Goal: Task Accomplishment & Management: Use online tool/utility

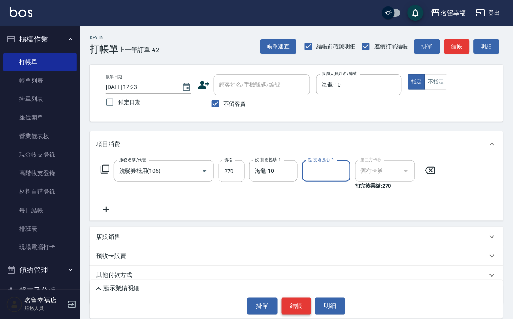
click at [293, 301] on button "結帳" at bounding box center [296, 305] width 30 height 17
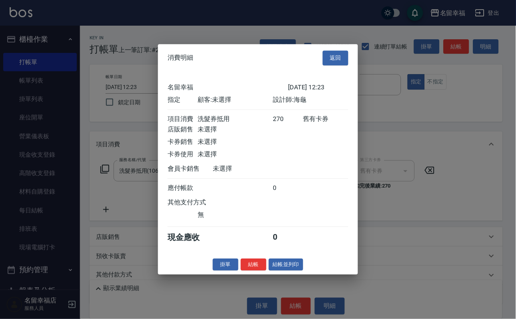
scroll to position [99, 0]
click at [249, 271] on button "結帳" at bounding box center [254, 264] width 26 height 12
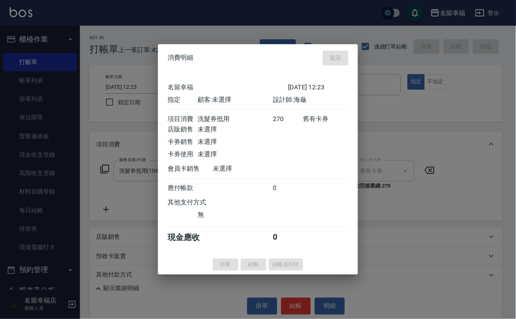
type input "[DATE] 12:42"
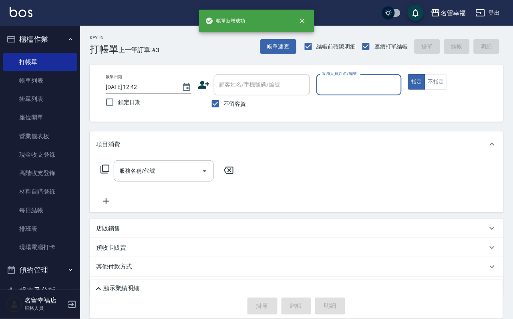
click at [386, 78] on input "服務人員姓名/編號" at bounding box center [359, 85] width 78 height 14
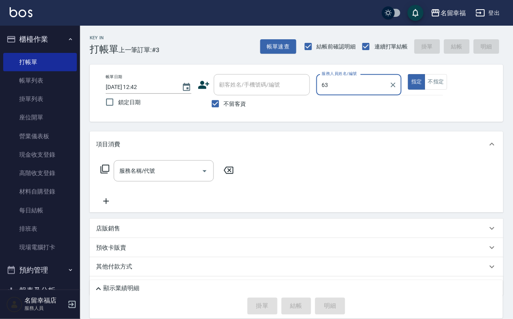
type input "63"
click at [408, 74] on button "指定" at bounding box center [416, 82] width 17 height 16
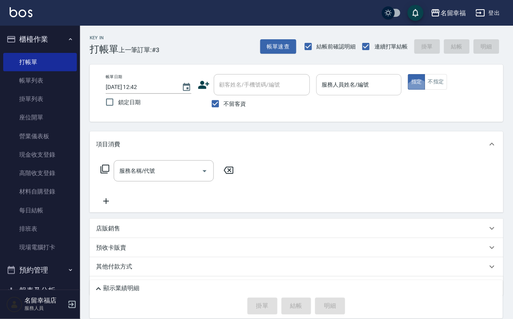
type button "true"
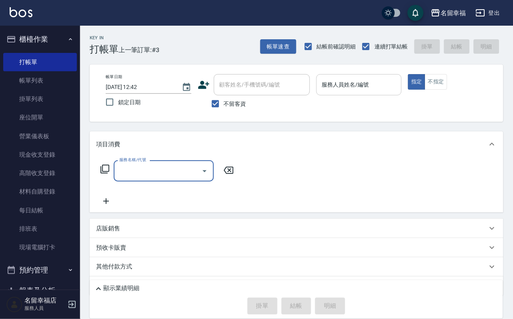
type input "2"
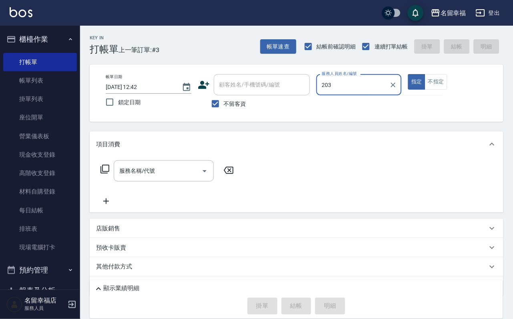
type input "203"
click at [408, 74] on button "指定" at bounding box center [416, 82] width 17 height 16
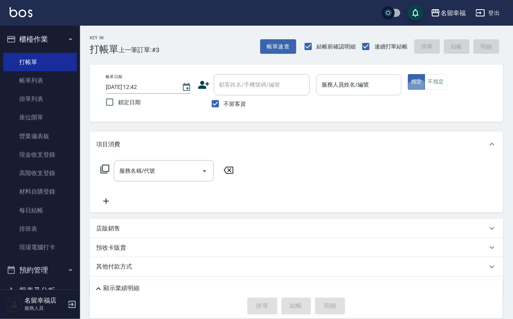
click at [398, 81] on input "服務人員姓名/編號" at bounding box center [359, 85] width 78 height 14
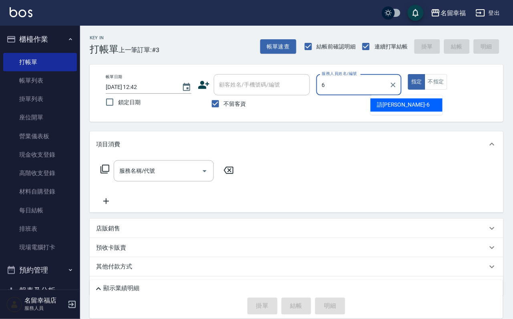
type input "語[PERSON_NAME]-6"
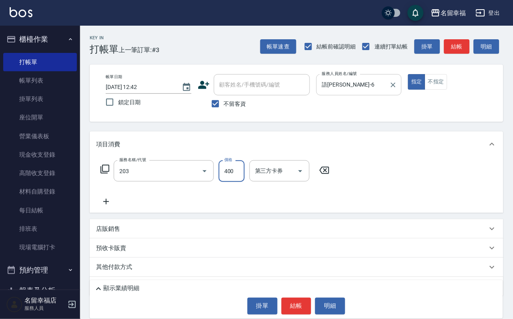
type input "指定單剪(203)"
type input "350"
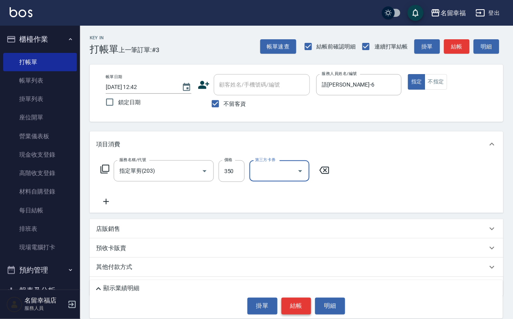
click at [303, 303] on button "結帳" at bounding box center [296, 305] width 30 height 17
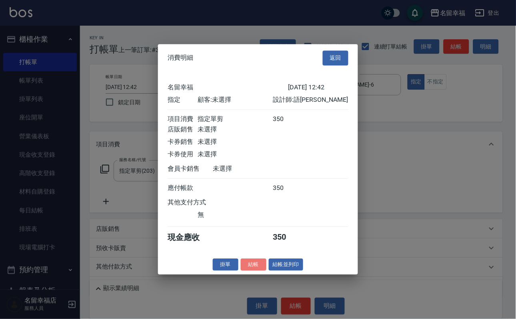
drag, startPoint x: 237, startPoint y: 307, endPoint x: 234, endPoint y: 303, distance: 5.7
click at [241, 271] on button "結帳" at bounding box center [254, 264] width 26 height 12
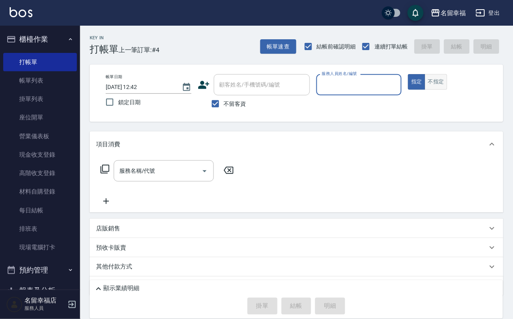
click at [447, 85] on button "不指定" at bounding box center [436, 82] width 22 height 16
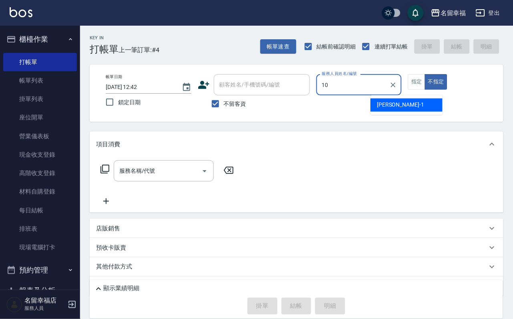
type input "海龜-10"
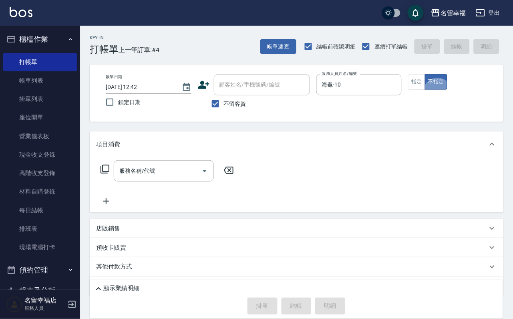
type button "false"
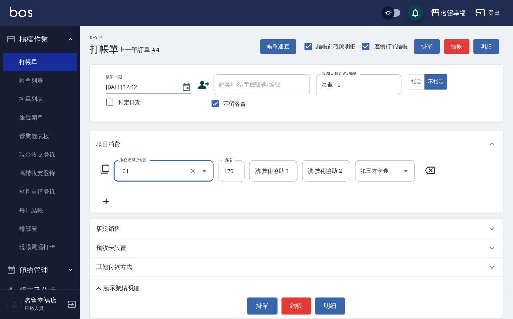
type input "洗髮(101)"
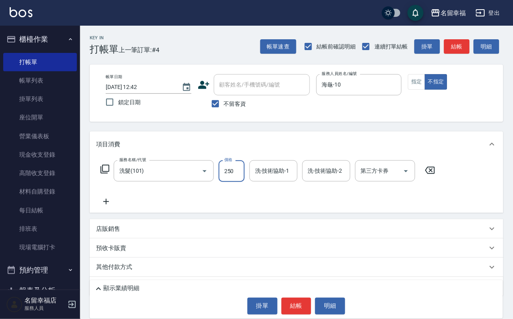
type input "250"
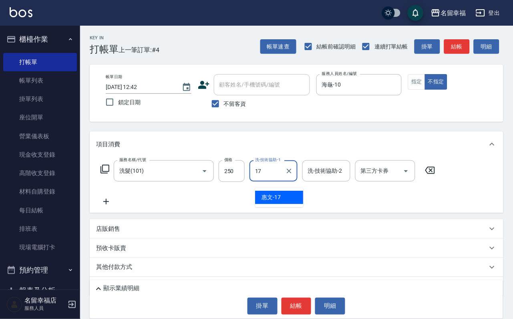
type input "惠文-17"
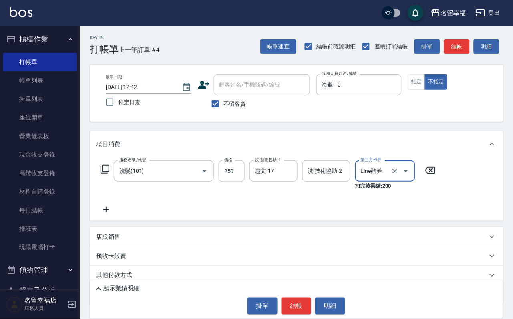
type input "Line酷券"
click at [440, 175] on icon at bounding box center [430, 170] width 20 height 10
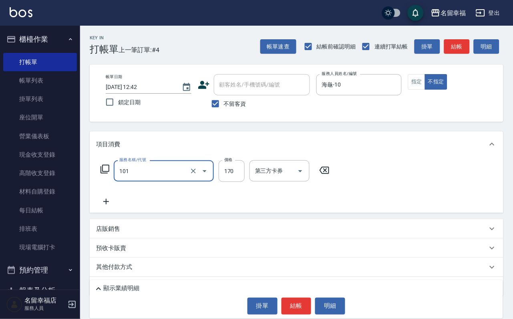
type input "洗髮(101)"
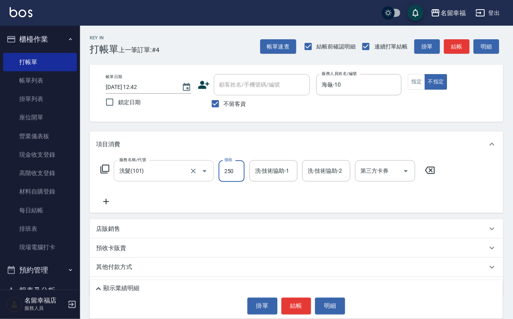
type input "250"
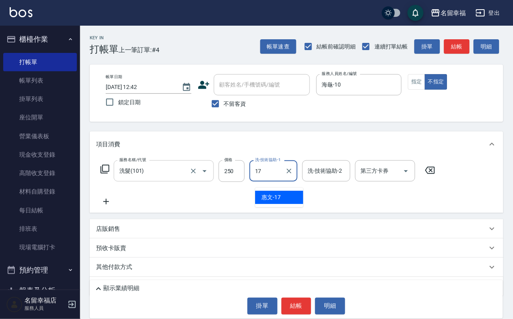
type input "惠文-17"
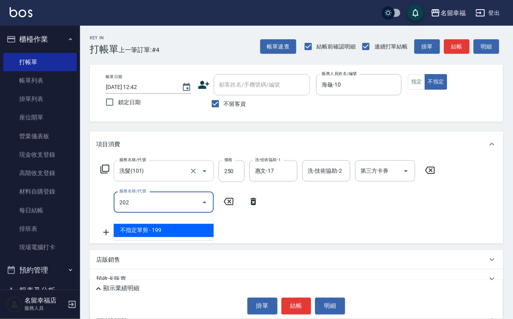
type input "不指定單剪(202)"
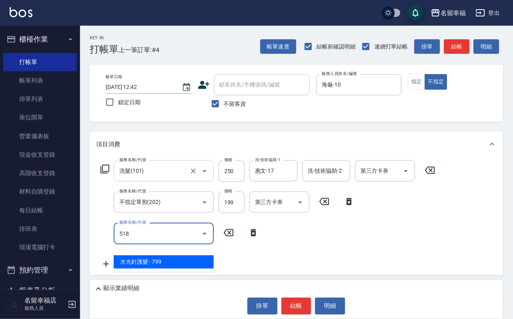
type input "水光針護髮(518)"
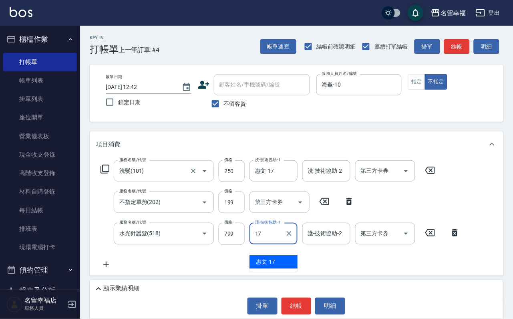
type input "惠文-17"
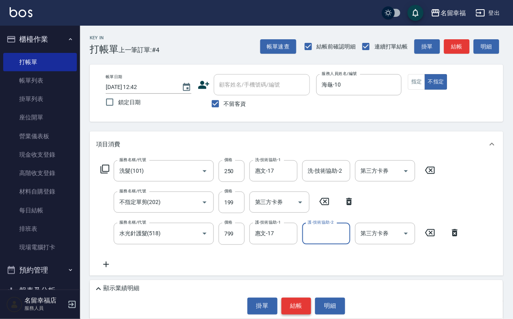
click at [304, 300] on button "結帳" at bounding box center [296, 305] width 30 height 17
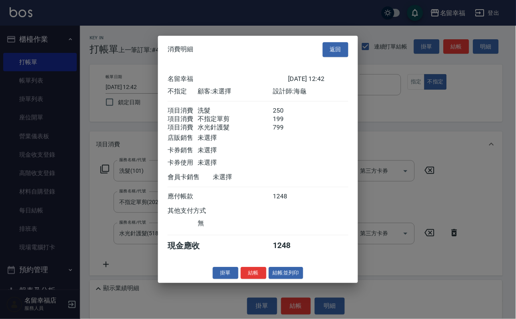
scroll to position [174, 0]
click at [241, 279] on button "結帳" at bounding box center [254, 273] width 26 height 12
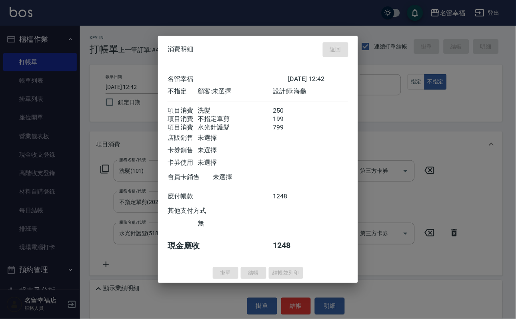
type input "[DATE] 12:52"
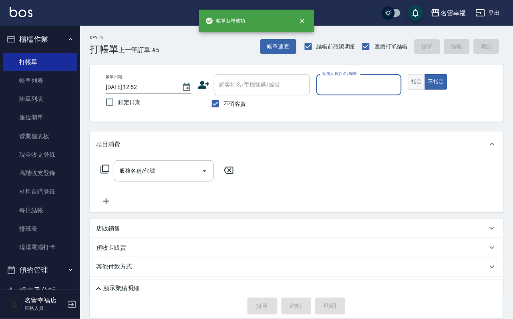
click at [425, 82] on button "指定" at bounding box center [416, 82] width 17 height 16
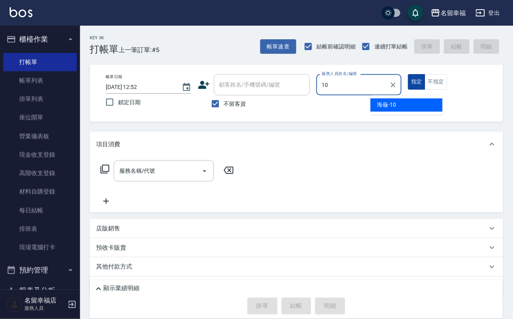
type input "10."
click at [408, 74] on button "指定" at bounding box center [416, 82] width 17 height 16
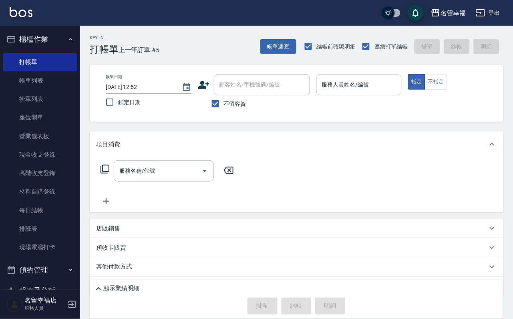
click at [398, 86] on input "服務人員姓名/編號" at bounding box center [359, 85] width 78 height 14
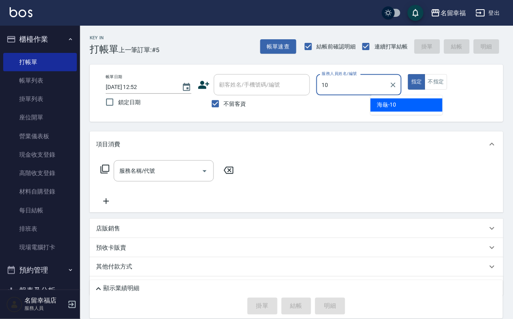
type input "海龜-10"
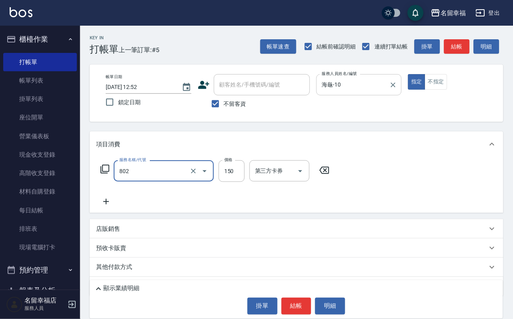
type input "單梳(802)"
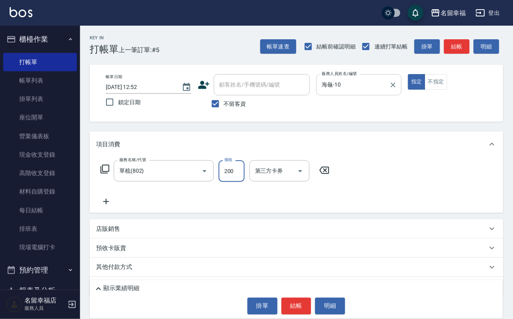
type input "200"
click at [301, 311] on button "結帳" at bounding box center [296, 305] width 30 height 17
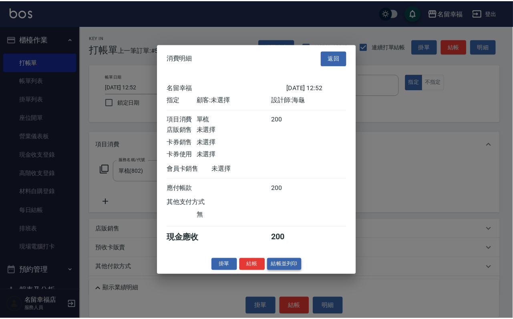
scroll to position [99, 0]
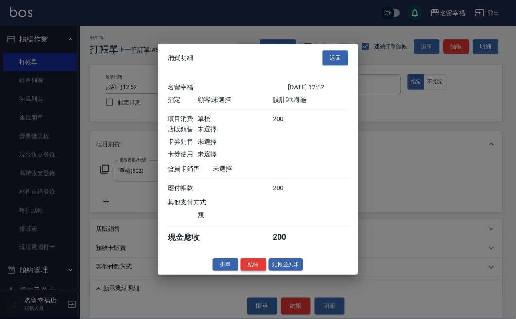
click at [255, 271] on button "結帳" at bounding box center [254, 264] width 26 height 12
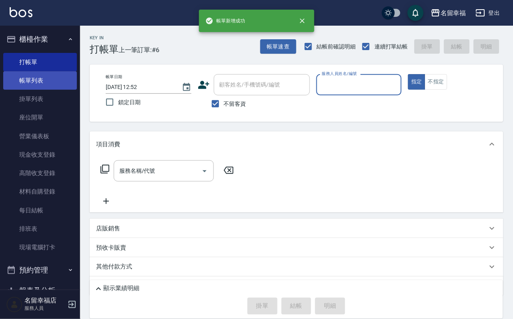
click at [28, 90] on link "帳單列表" at bounding box center [40, 80] width 74 height 18
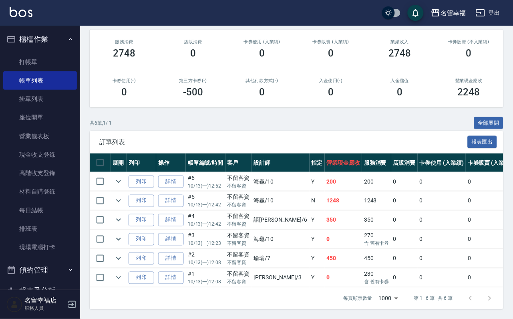
scroll to position [168, 0]
click at [44, 64] on link "打帳單" at bounding box center [40, 62] width 74 height 18
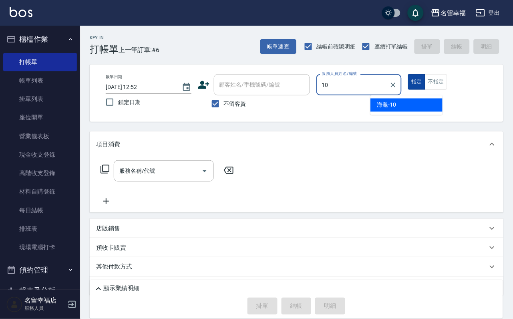
type input "海龜-10"
type button "true"
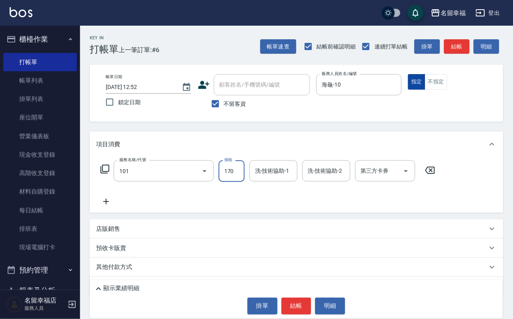
type input "洗髮(101)"
type input "250"
type input "語[PERSON_NAME]-6"
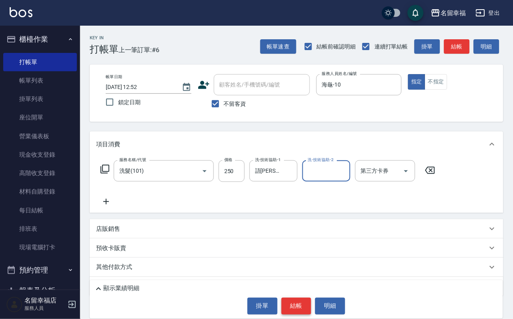
click at [285, 297] on button "結帳" at bounding box center [296, 305] width 30 height 17
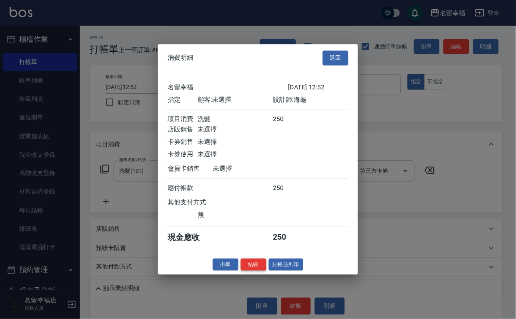
scroll to position [99, 0]
click at [249, 271] on button "結帳" at bounding box center [254, 264] width 26 height 12
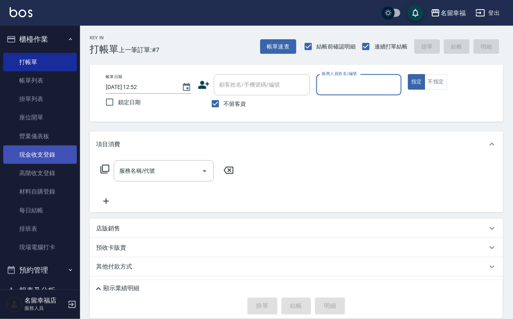
click at [48, 164] on link "現金收支登錄" at bounding box center [40, 154] width 74 height 18
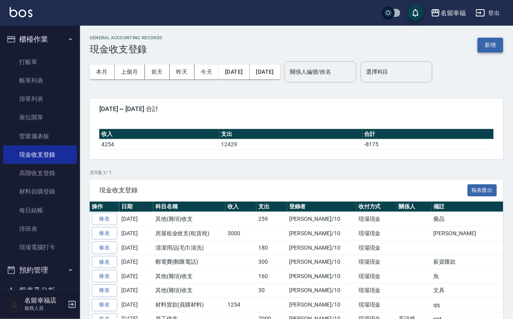
click at [500, 45] on button "新增" at bounding box center [491, 45] width 26 height 15
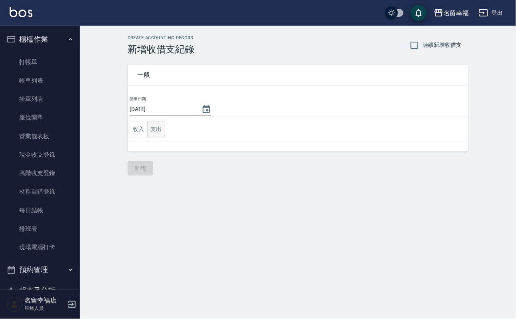
click at [157, 133] on button "支出" at bounding box center [156, 129] width 18 height 16
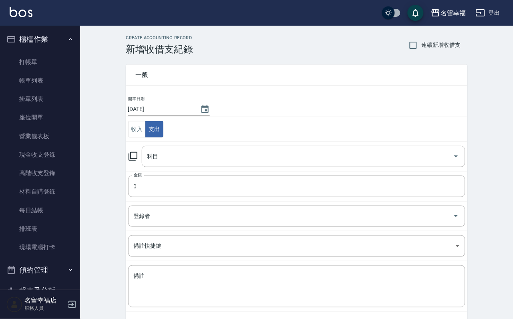
click at [138, 161] on icon at bounding box center [133, 156] width 10 height 10
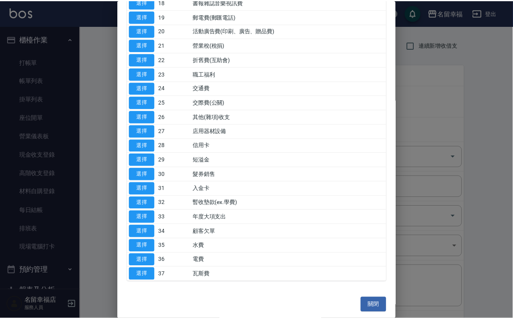
scroll to position [360, 0]
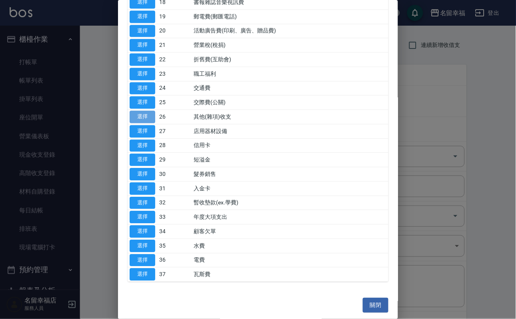
click at [149, 123] on button "選擇" at bounding box center [143, 116] width 26 height 12
type input "26 其他(雜項)收支"
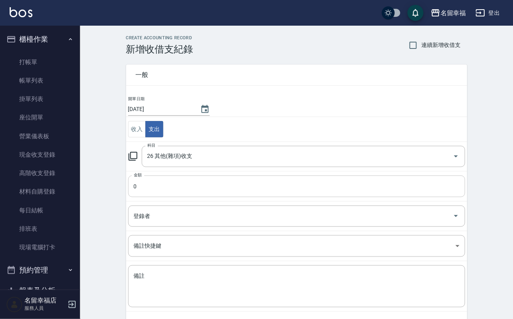
click at [150, 193] on input "0" at bounding box center [296, 186] width 337 height 22
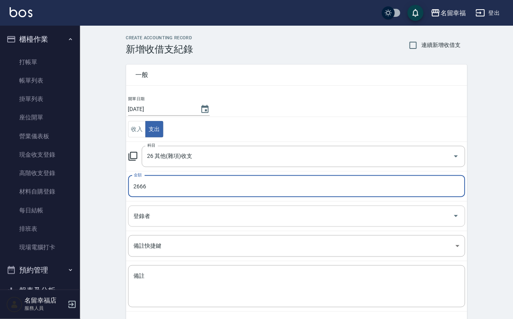
type input "2666"
click at [167, 215] on input "登錄者" at bounding box center [291, 216] width 318 height 14
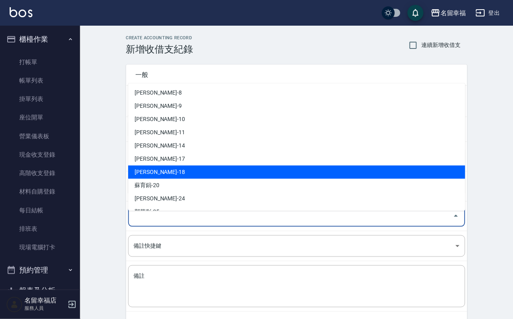
scroll to position [120, 0]
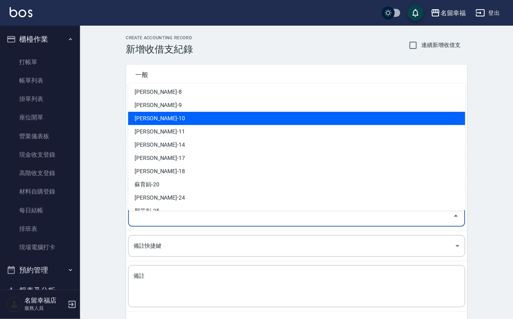
click at [175, 119] on li "[PERSON_NAME]-10" at bounding box center [296, 118] width 337 height 13
type input "[PERSON_NAME]-10"
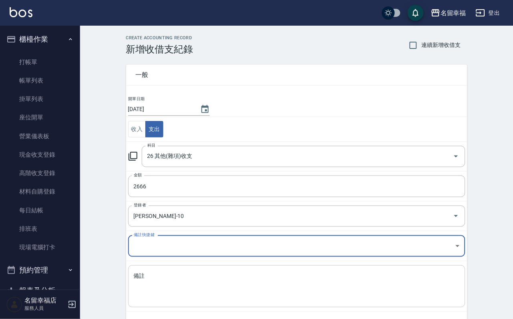
click at [192, 294] on textarea "備註" at bounding box center [297, 286] width 326 height 29
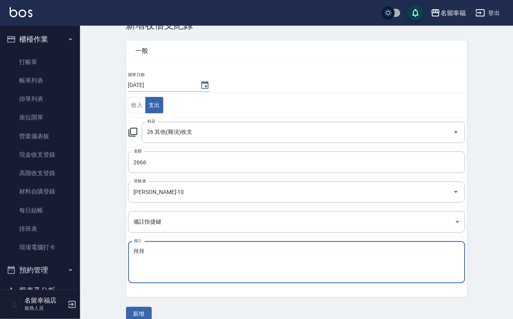
scroll to position [43, 0]
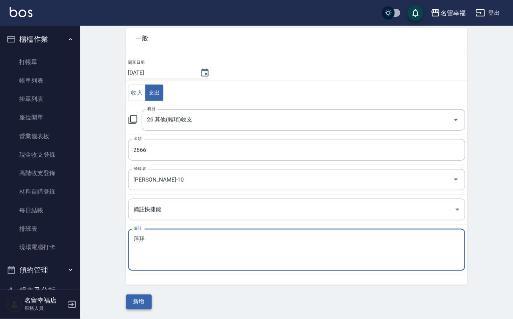
type textarea "拜拜"
click at [146, 301] on button "新增" at bounding box center [139, 301] width 26 height 15
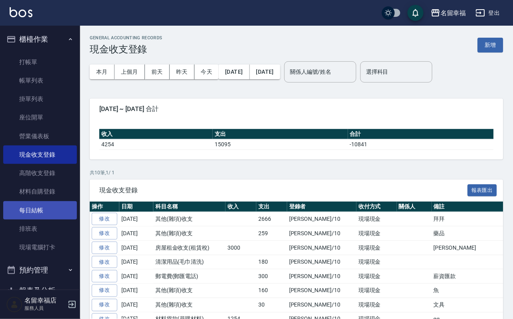
click at [44, 219] on link "每日結帳" at bounding box center [40, 210] width 74 height 18
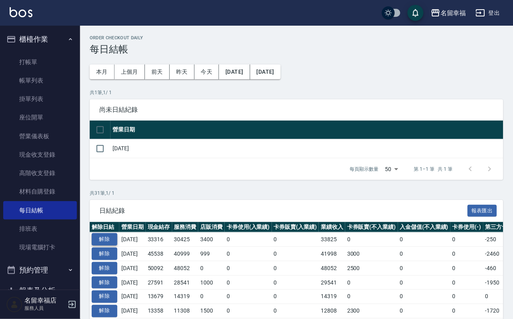
click at [108, 245] on button "解除" at bounding box center [105, 239] width 26 height 12
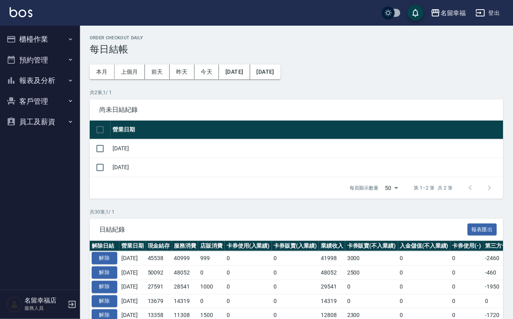
click at [47, 36] on button "櫃檯作業" at bounding box center [40, 39] width 74 height 21
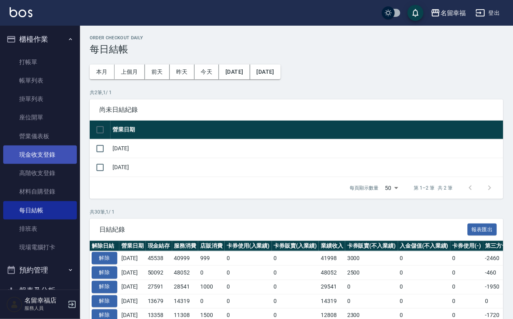
click at [44, 161] on link "現金收支登錄" at bounding box center [40, 154] width 74 height 18
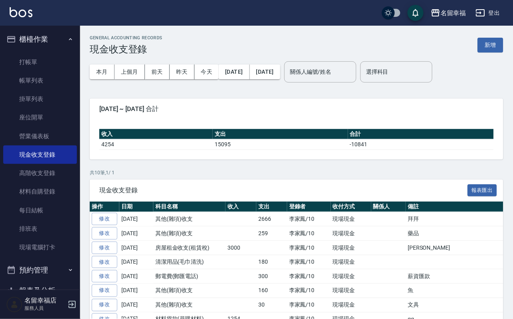
click at [488, 49] on button "新增" at bounding box center [491, 45] width 26 height 15
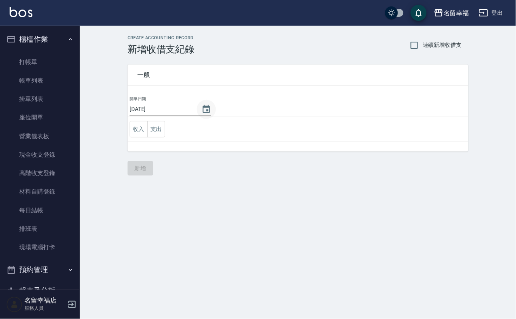
click at [211, 113] on icon "Choose date, selected date is 2025-10-13" at bounding box center [207, 109] width 10 height 10
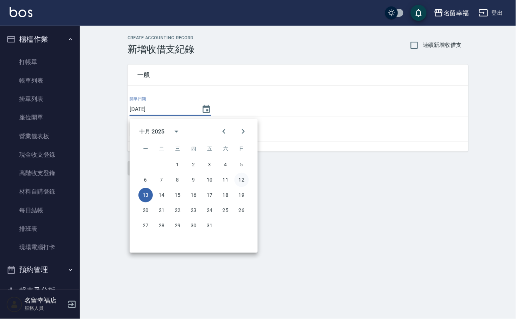
click at [245, 177] on button "12" at bounding box center [242, 180] width 14 height 14
type input "[DATE]"
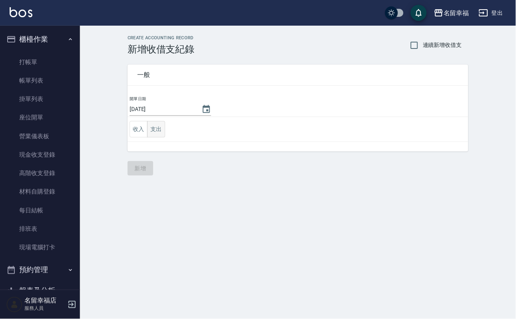
click at [161, 136] on button "支出" at bounding box center [156, 129] width 18 height 16
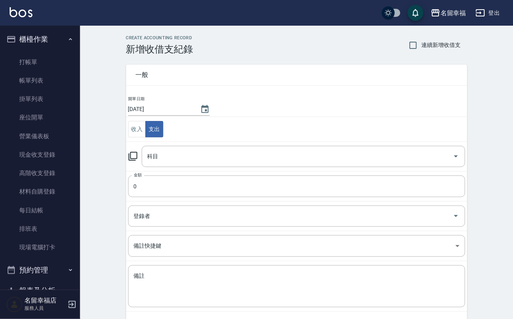
click at [138, 161] on icon at bounding box center [133, 156] width 10 height 10
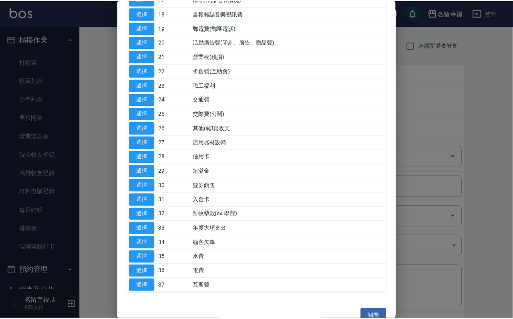
scroll to position [300, 0]
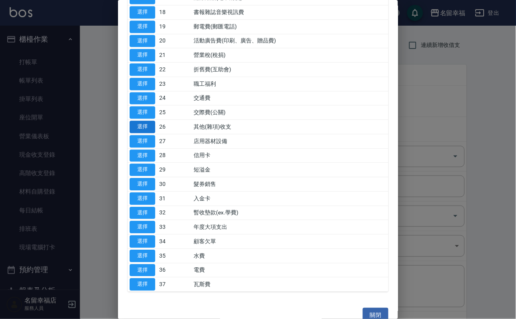
click at [141, 133] on button "選擇" at bounding box center [143, 126] width 26 height 12
type input "26 其他(雜項)收支"
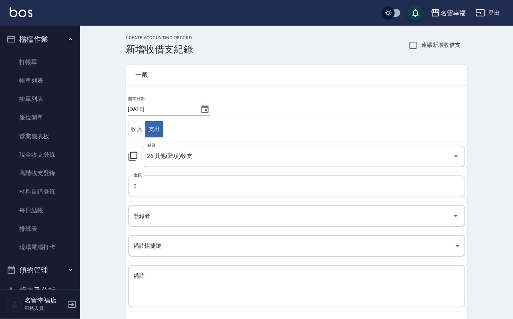
click at [147, 195] on input "0" at bounding box center [296, 186] width 337 height 22
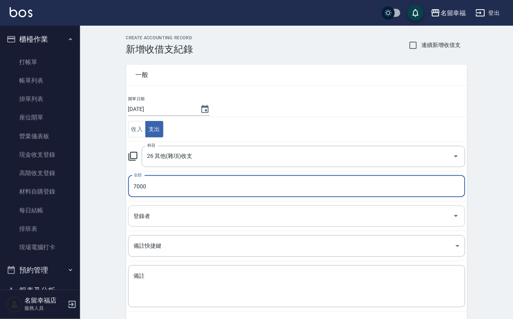
type input "7000"
click at [154, 216] on input "登錄者" at bounding box center [291, 216] width 318 height 14
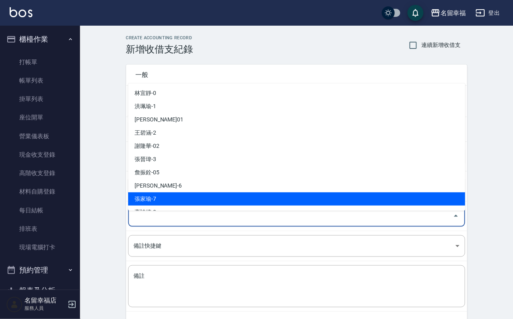
scroll to position [60, 0]
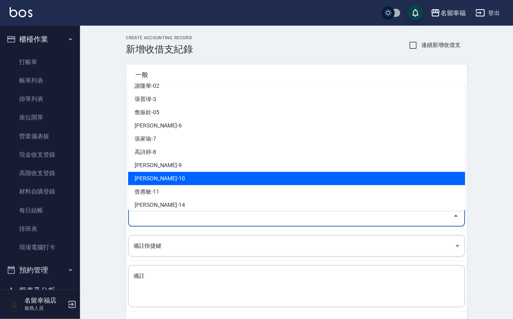
click at [153, 178] on li "[PERSON_NAME]-10" at bounding box center [296, 178] width 337 height 13
type input "[PERSON_NAME]-10"
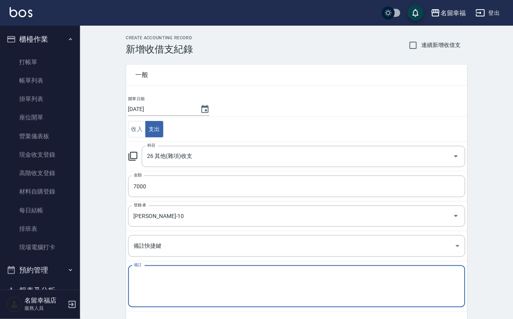
click at [151, 281] on textarea "備註" at bounding box center [297, 286] width 326 height 29
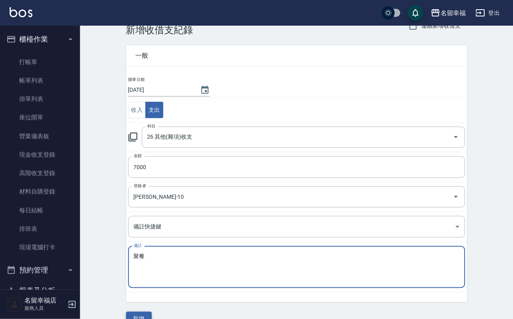
scroll to position [43, 0]
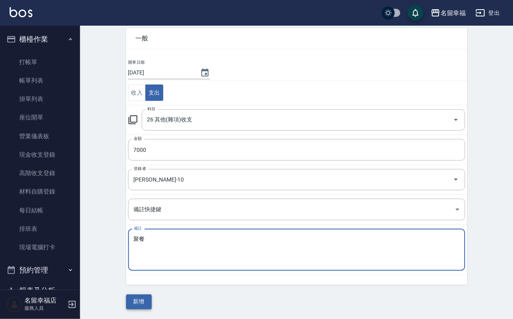
type textarea "聚餐"
click at [134, 299] on button "新增" at bounding box center [139, 301] width 26 height 15
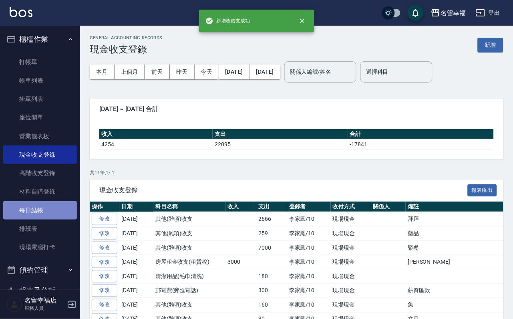
click at [45, 219] on link "每日結帳" at bounding box center [40, 210] width 74 height 18
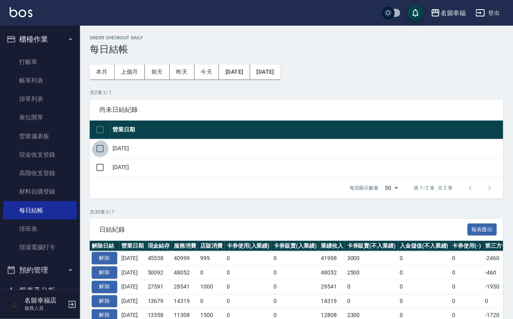
click at [105, 157] on input "checkbox" at bounding box center [100, 148] width 17 height 17
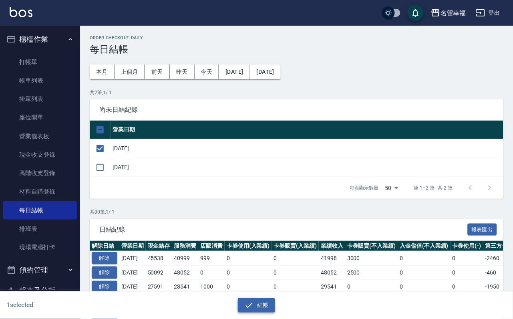
drag, startPoint x: 243, startPoint y: 300, endPoint x: 241, endPoint y: 294, distance: 6.5
click at [244, 300] on icon "button" at bounding box center [249, 305] width 10 height 10
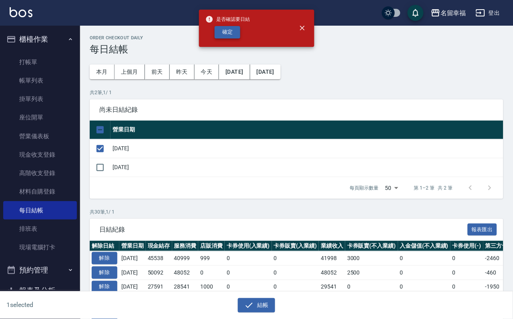
click at [227, 34] on button "確定" at bounding box center [228, 32] width 26 height 12
checkbox input "false"
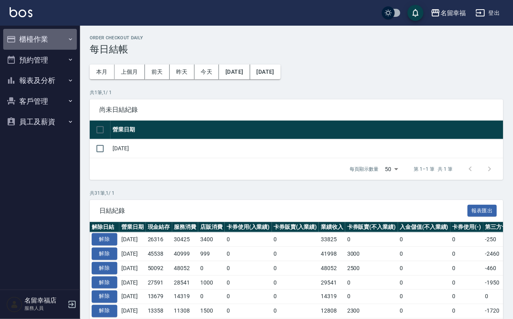
click at [43, 35] on button "櫃檯作業" at bounding box center [40, 39] width 74 height 21
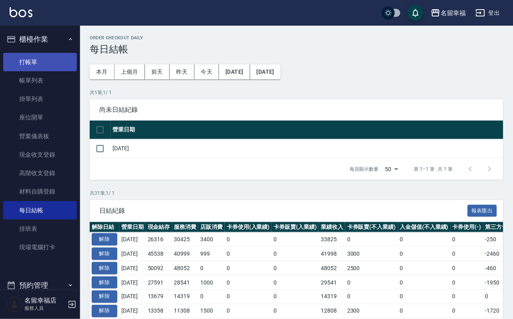
click at [41, 71] on link "打帳單" at bounding box center [40, 62] width 74 height 18
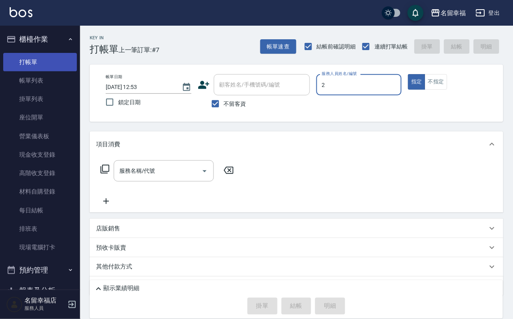
type input "碧涵-2"
type button "true"
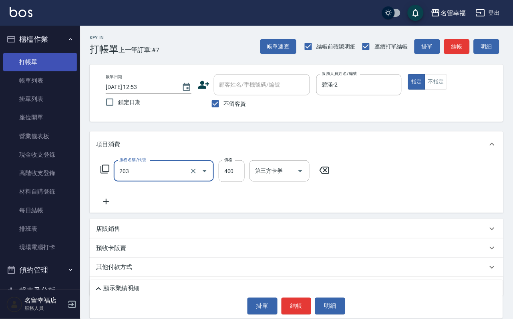
type input "指定單剪(203)"
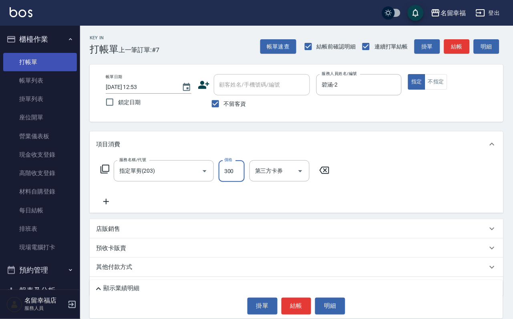
type input "300"
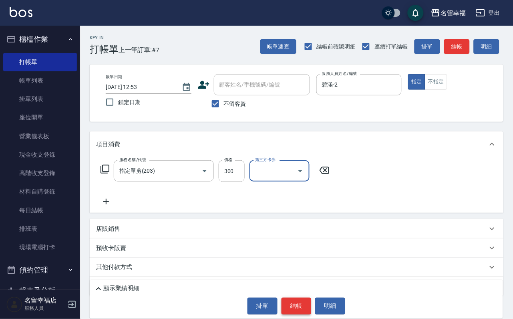
click at [298, 297] on button "結帳" at bounding box center [296, 305] width 30 height 17
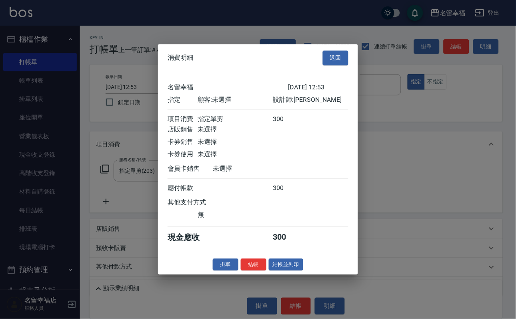
scroll to position [99, 0]
click at [243, 271] on button "結帳" at bounding box center [254, 264] width 26 height 12
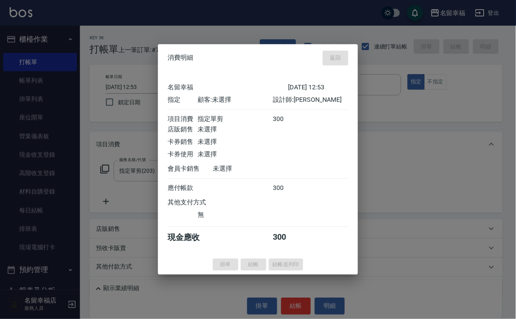
type input "2025/10/13 12:55"
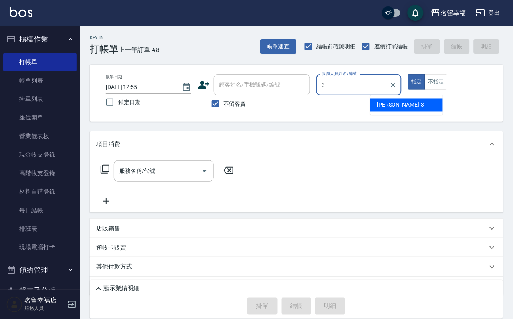
type input "晉瑋-3"
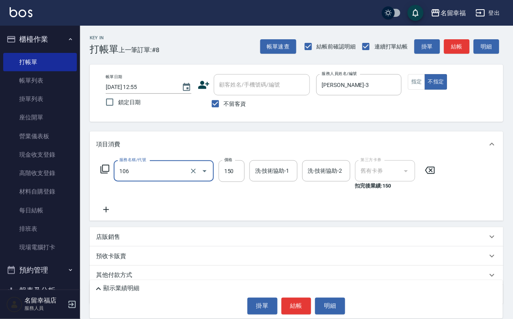
type input "洗髮券抵用(106)"
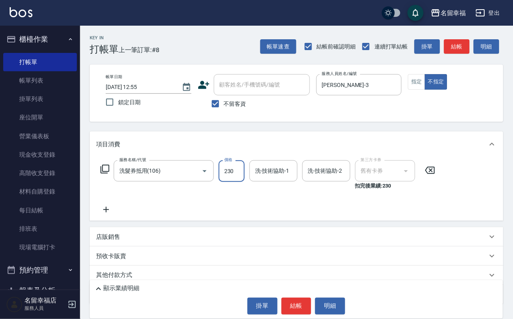
type input "230"
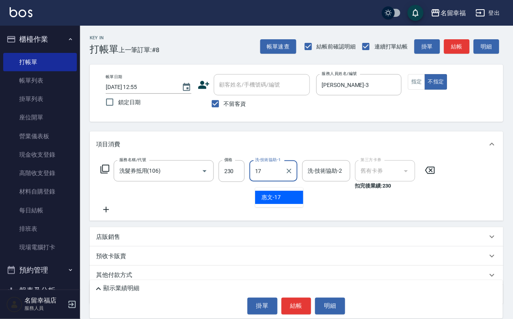
type input "惠文-17"
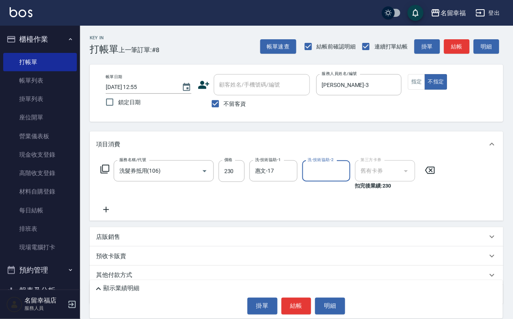
click at [309, 197] on div "服務名稱/代號 洗髮券抵用(106) 服務名稱/代號 價格 230 價格 洗-技術協助-1 惠文-17 洗-技術協助-1 洗-技術協助-2 洗-技術協助-2 …" at bounding box center [268, 187] width 344 height 54
click at [297, 290] on div "顯示業績明細 掛單 結帳 明細" at bounding box center [296, 299] width 413 height 38
click at [296, 297] on button "結帳" at bounding box center [296, 305] width 30 height 17
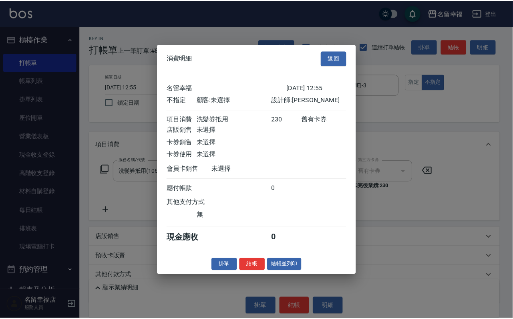
scroll to position [114, 0]
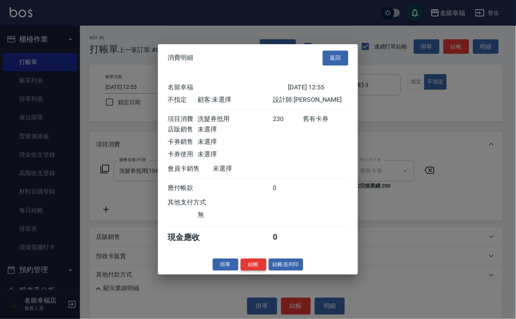
click at [251, 271] on button "結帳" at bounding box center [254, 264] width 26 height 12
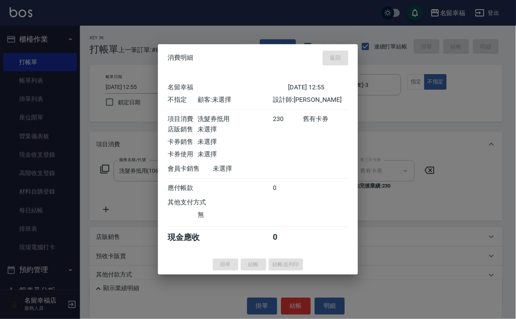
type input "2025/10/13 12:59"
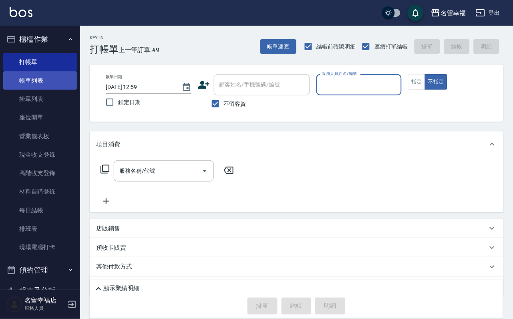
click at [61, 79] on link "帳單列表" at bounding box center [40, 80] width 74 height 18
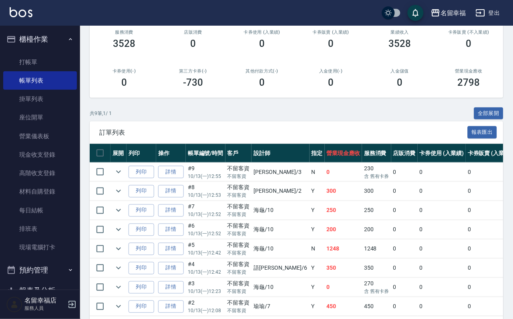
scroll to position [240, 0]
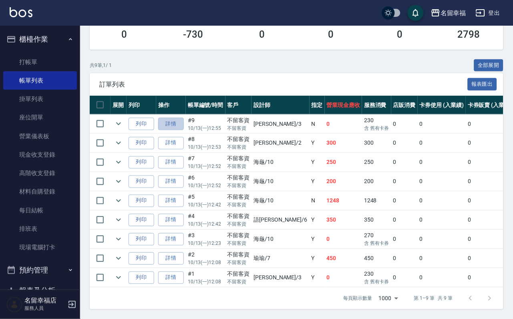
click at [181, 118] on link "詳情" at bounding box center [171, 124] width 26 height 12
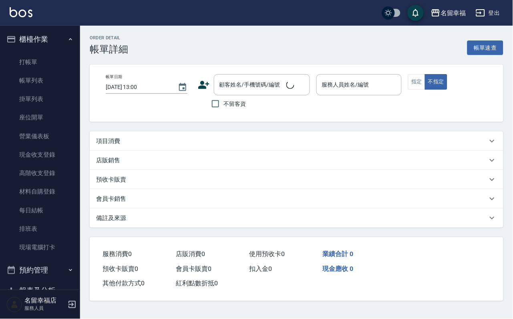
type input "2025/10/13 12:55"
checkbox input "true"
type input "晉瑋-3"
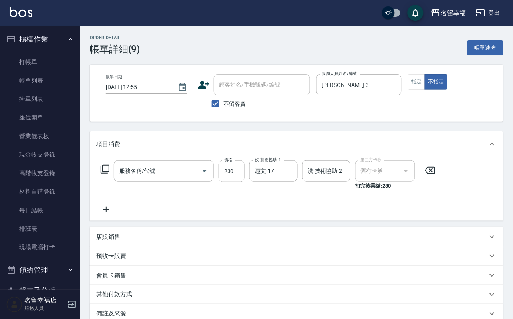
type input "洗髮券抵用(106)"
click at [433, 175] on icon at bounding box center [430, 170] width 20 height 10
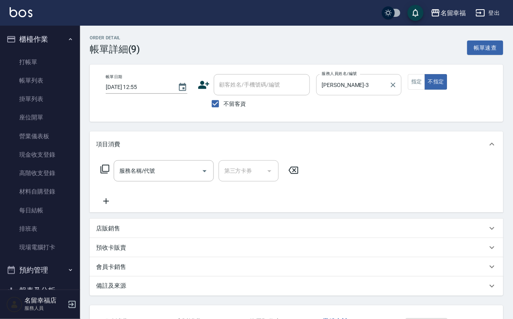
click at [386, 78] on input "晉瑋-3" at bounding box center [353, 85] width 66 height 14
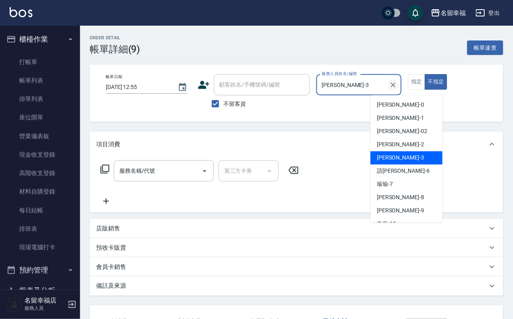
click at [396, 85] on icon "Clear" at bounding box center [393, 84] width 5 height 5
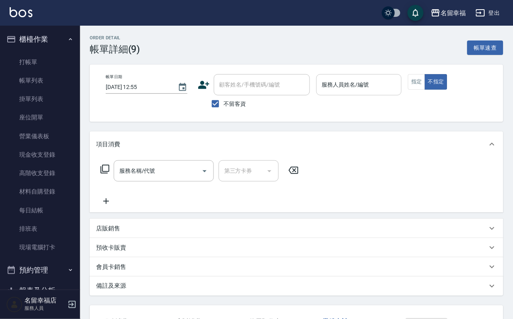
click at [456, 149] on div "項目消費" at bounding box center [291, 144] width 391 height 8
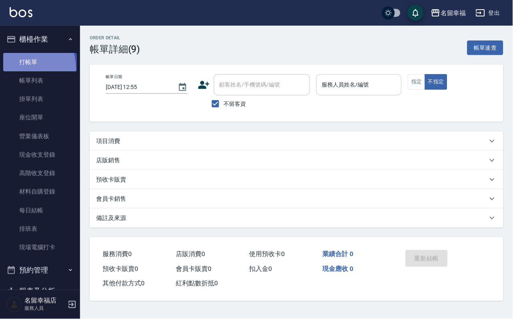
click at [14, 71] on link "打帳單" at bounding box center [40, 62] width 74 height 18
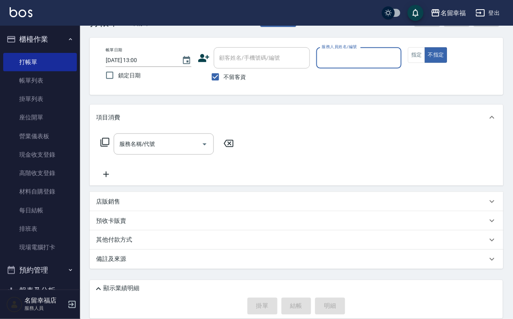
scroll to position [48, 0]
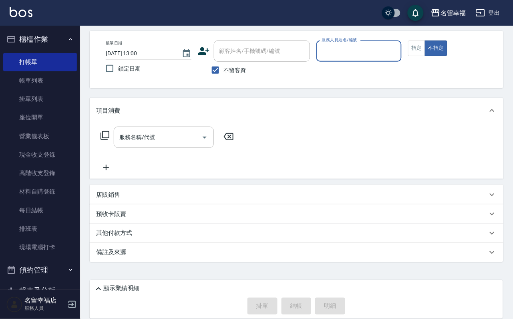
click at [36, 80] on link "帳單列表" at bounding box center [40, 80] width 74 height 18
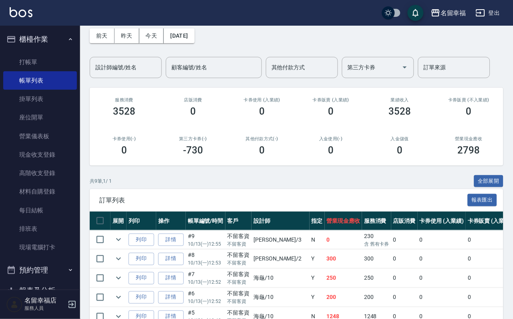
scroll to position [60, 0]
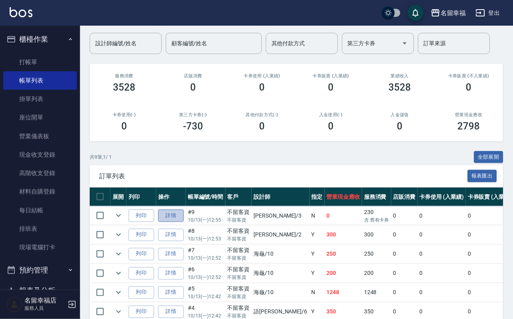
click at [184, 222] on link "詳情" at bounding box center [171, 215] width 26 height 12
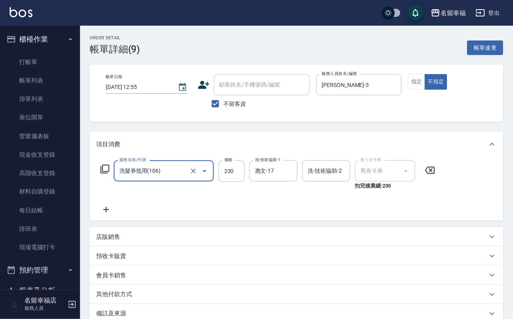
click at [439, 175] on icon at bounding box center [430, 170] width 20 height 10
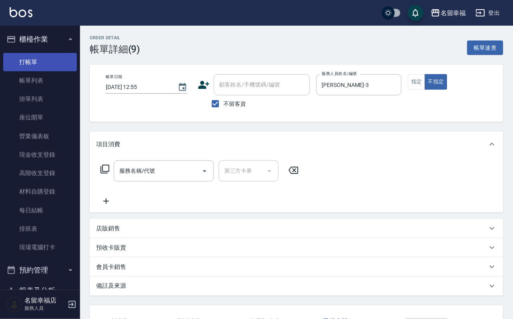
click at [16, 71] on link "打帳單" at bounding box center [40, 62] width 74 height 18
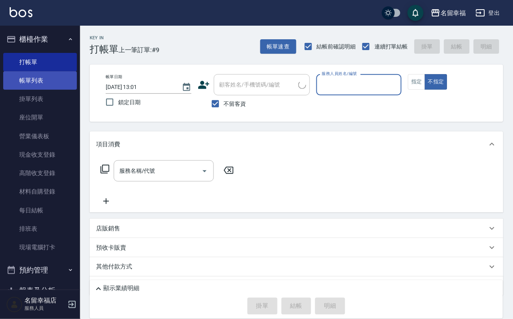
click at [21, 85] on link "帳單列表" at bounding box center [40, 80] width 74 height 18
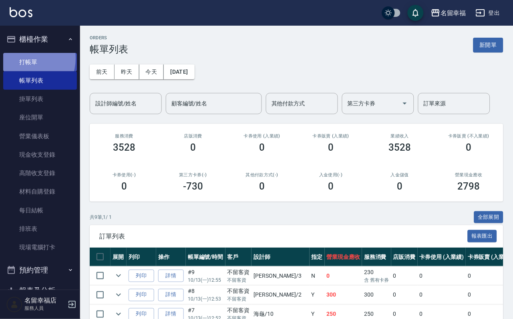
click at [25, 61] on link "打帳單" at bounding box center [40, 62] width 74 height 18
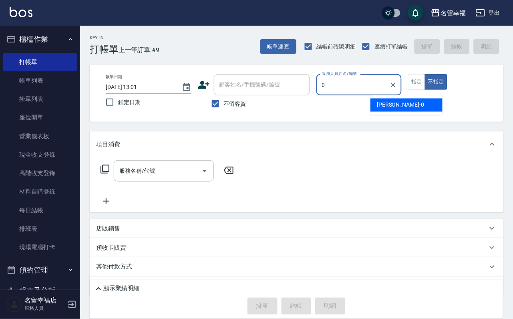
type input "小靜-0"
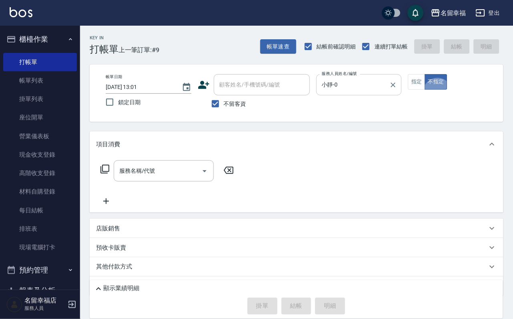
type button "false"
click at [425, 90] on button "指定" at bounding box center [416, 82] width 17 height 16
click at [103, 174] on icon at bounding box center [105, 169] width 10 height 10
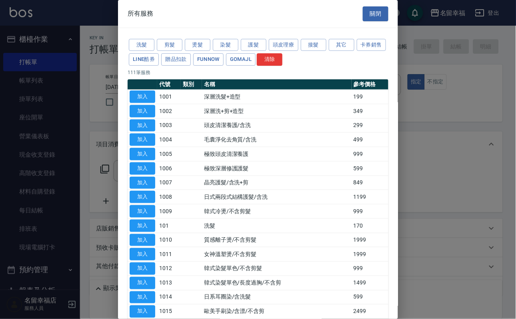
click at [7, 42] on div at bounding box center [258, 159] width 516 height 319
click at [60, 87] on div at bounding box center [258, 159] width 516 height 319
drag, startPoint x: 75, startPoint y: 108, endPoint x: 515, endPoint y: -73, distance: 476.2
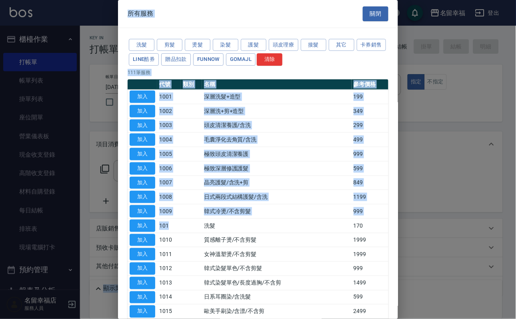
drag, startPoint x: 515, startPoint y: -73, endPoint x: 515, endPoint y: 339, distance: 412.3
click at [515, 318] on html "名留幸福 登出 櫃檯作業 打帳單 帳單列表 掛單列表 座位開單 營業儀表板 現金收支登錄 高階收支登錄 材料自購登錄 每日結帳 排班表 現場電腦打卡 預約管理…" at bounding box center [258, 176] width 516 height 352
click at [219, 8] on div "所有服務 關閉" at bounding box center [258, 14] width 280 height 28
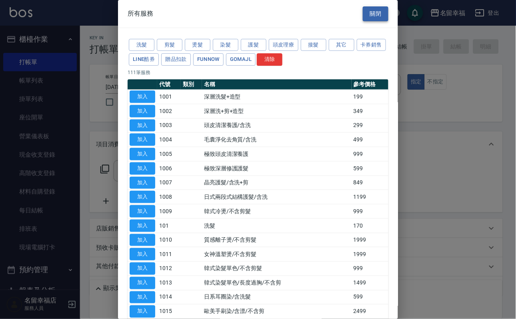
click at [368, 8] on button "關閉" at bounding box center [376, 13] width 26 height 15
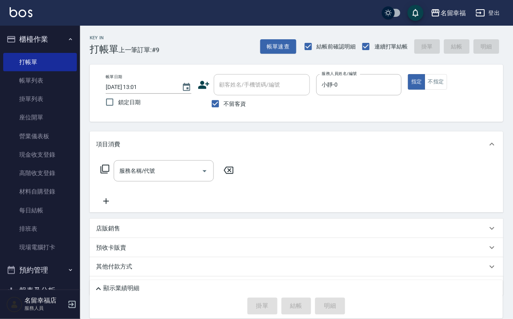
click at [110, 174] on icon at bounding box center [105, 169] width 10 height 10
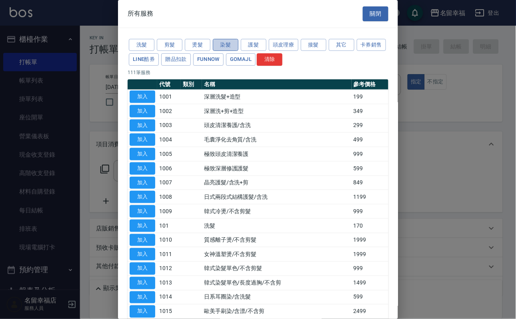
click at [220, 49] on button "染髮" at bounding box center [226, 45] width 26 height 12
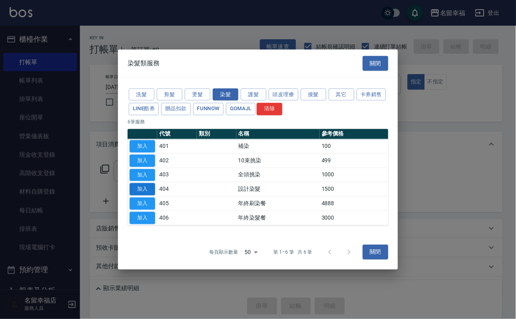
click at [132, 193] on button "加入" at bounding box center [143, 189] width 26 height 12
type input "設計染髮(404)"
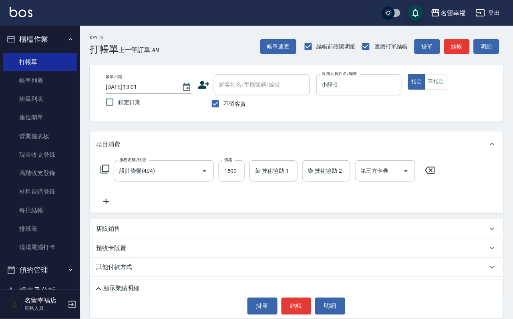
click at [106, 174] on icon at bounding box center [105, 169] width 10 height 10
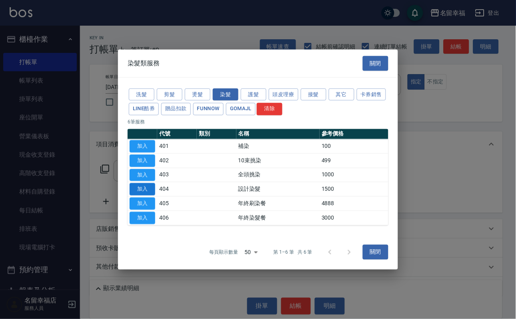
click at [140, 195] on button "加入" at bounding box center [143, 189] width 26 height 12
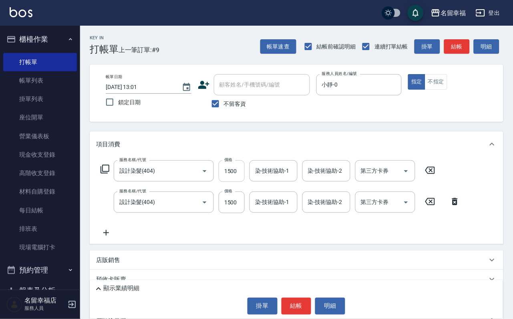
click at [240, 181] on input "1500" at bounding box center [232, 171] width 26 height 22
type input "799"
type input "0"
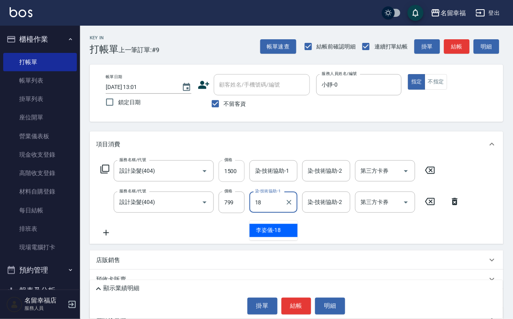
type input "[PERSON_NAME]-18"
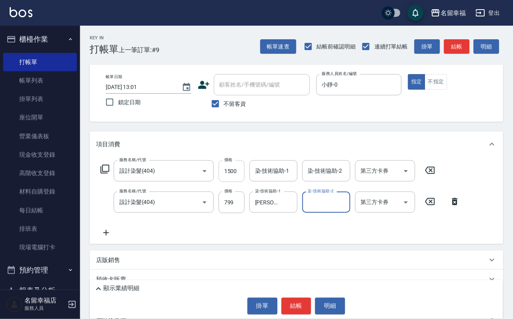
click at [241, 180] on input "1500" at bounding box center [232, 171] width 26 height 22
click at [242, 181] on input "1500" at bounding box center [232, 171] width 26 height 22
type input "799"
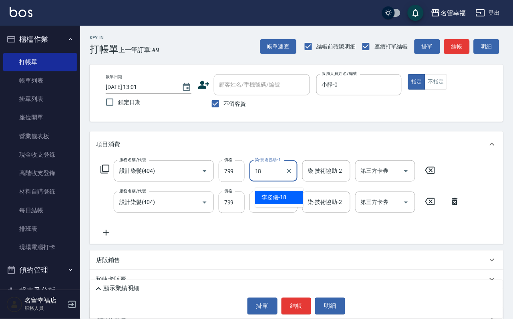
type input "[PERSON_NAME]-18"
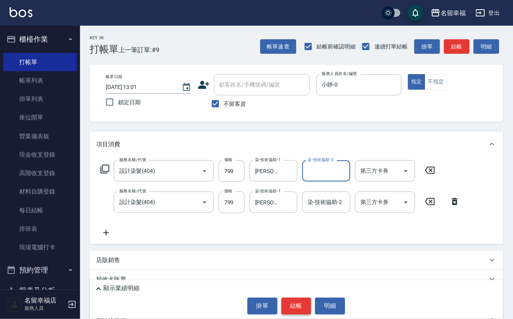
click at [290, 299] on button "結帳" at bounding box center [296, 305] width 30 height 17
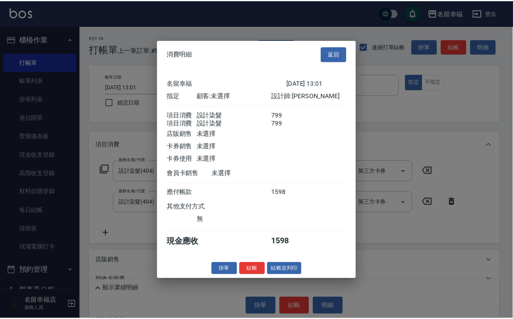
scroll to position [129, 0]
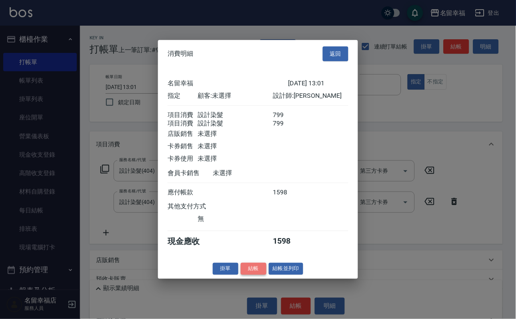
click at [241, 275] on button "結帳" at bounding box center [254, 268] width 26 height 12
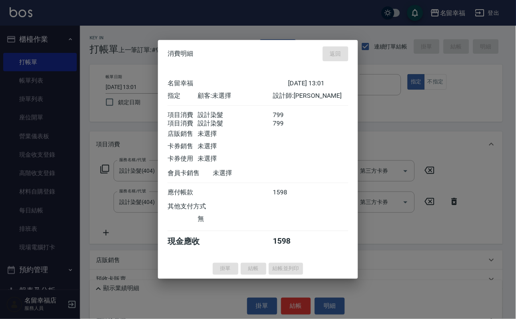
type input "2025/10/13 13:10"
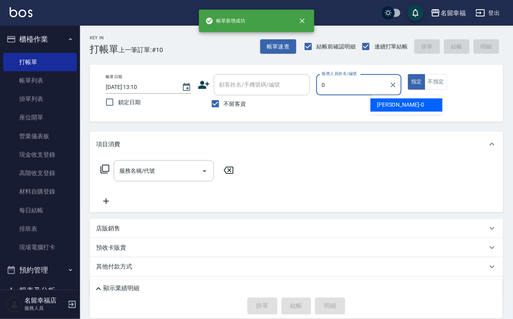
type input "小靜-0"
type button "true"
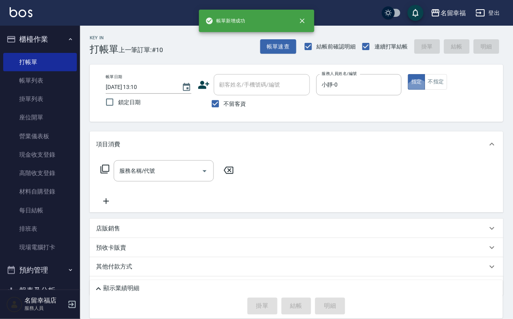
click at [106, 174] on icon at bounding box center [105, 169] width 10 height 10
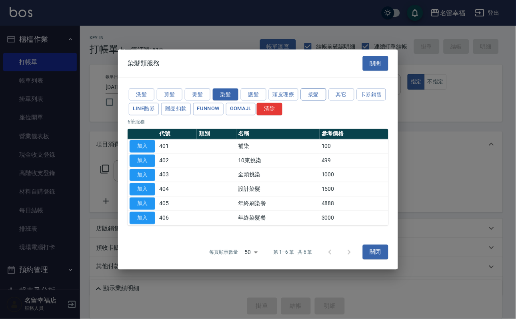
click at [316, 88] on button "接髮" at bounding box center [314, 94] width 26 height 12
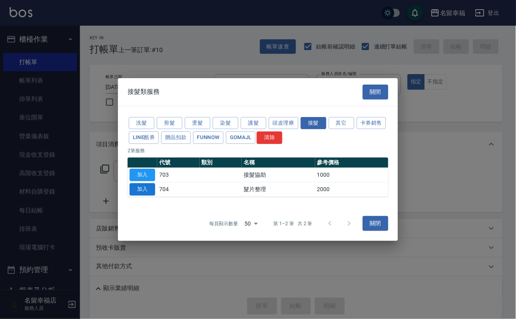
click at [134, 195] on button "加入" at bounding box center [143, 189] width 26 height 12
type input "髮片整理(704)"
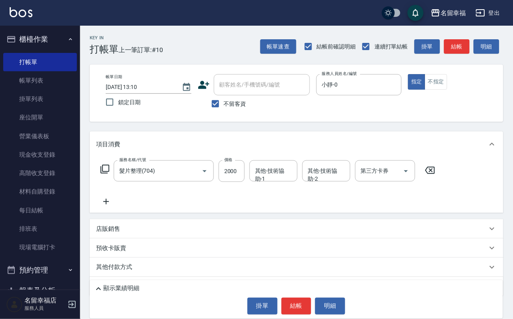
click at [110, 174] on icon at bounding box center [105, 169] width 10 height 10
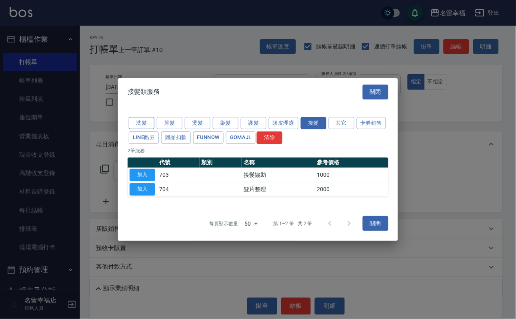
click at [150, 117] on button "洗髮" at bounding box center [142, 123] width 26 height 12
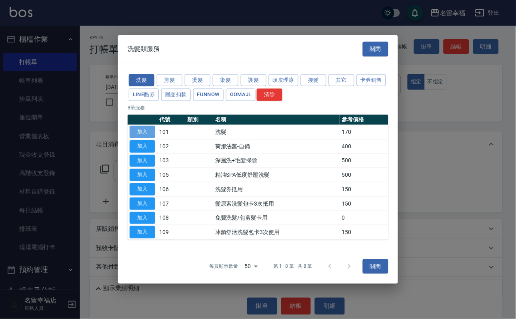
click at [146, 126] on button "加入" at bounding box center [143, 132] width 26 height 12
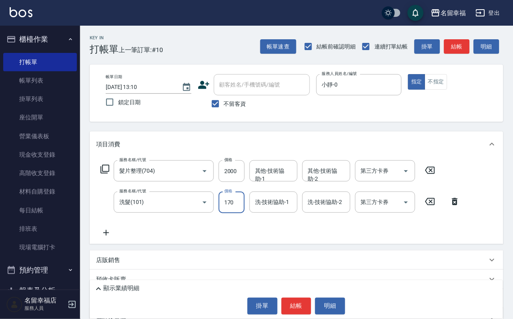
scroll to position [0, 0]
click at [235, 211] on input "170" at bounding box center [232, 202] width 26 height 22
type input "250"
click at [268, 173] on div "其他-技術協助-1 其他-技術協助-1" at bounding box center [273, 170] width 48 height 21
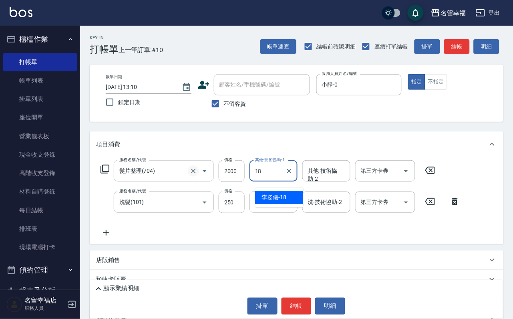
type input "[PERSON_NAME]-18"
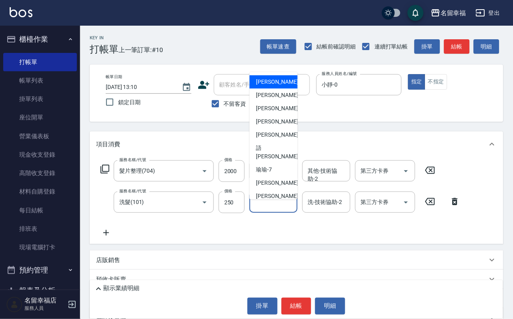
click at [275, 209] on input "洗-技術協助-1" at bounding box center [273, 202] width 41 height 14
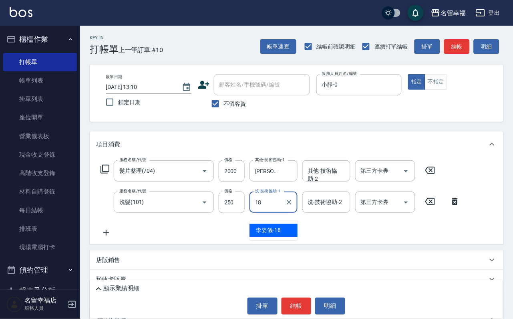
type input "[PERSON_NAME]-18"
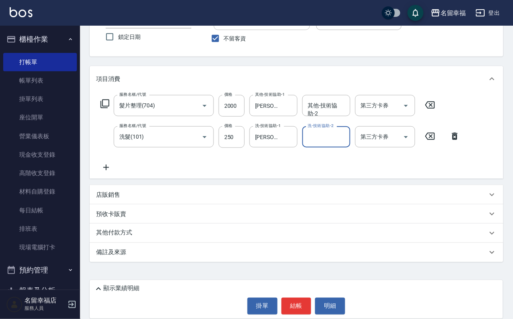
scroll to position [79, 0]
click at [103, 193] on p "店販銷售" at bounding box center [108, 195] width 24 height 8
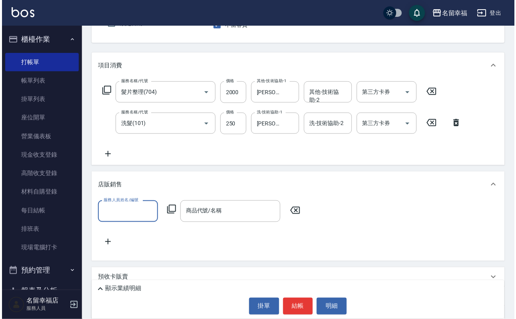
scroll to position [0, 0]
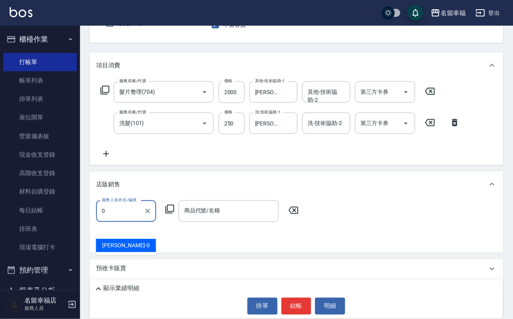
type input "小靜-0"
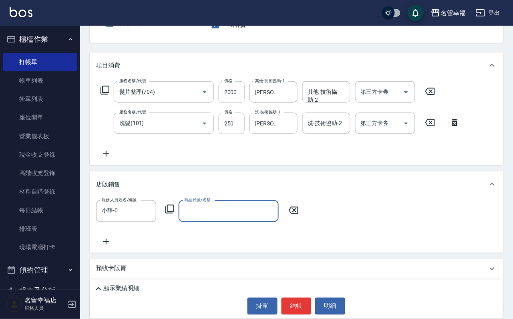
click at [174, 213] on icon at bounding box center [169, 209] width 9 height 9
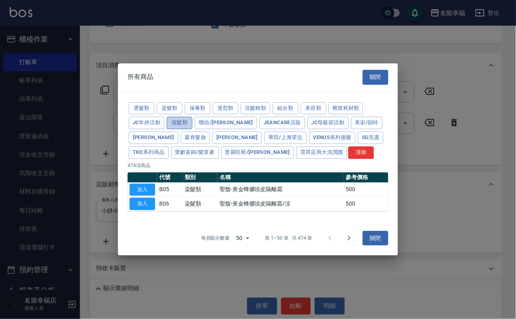
click at [193, 117] on button "假髮類" at bounding box center [180, 123] width 26 height 12
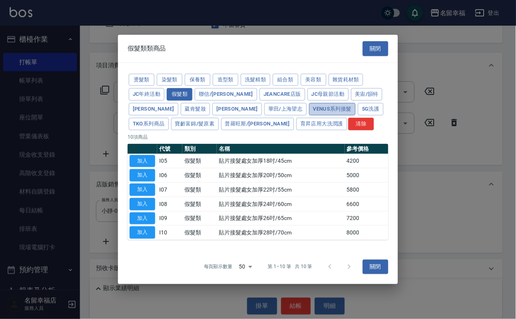
click at [309, 111] on button "Venus系列接髮" at bounding box center [332, 109] width 46 height 12
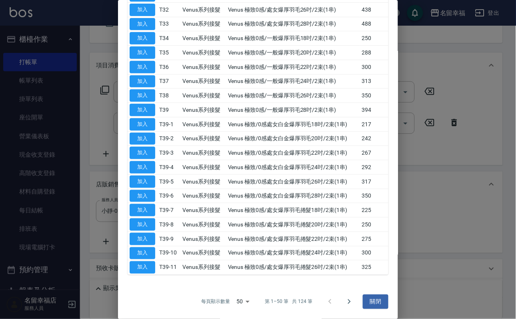
scroll to position [915, 0]
click at [345, 297] on icon "Go to next page" at bounding box center [350, 302] width 10 height 10
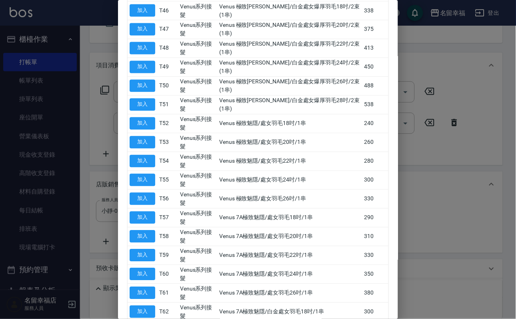
scroll to position [174, 0]
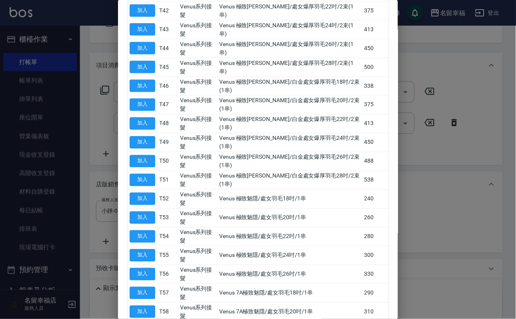
type input "Venus 極致甄環/處女爆厚羽毛20吋/2束(1串)"
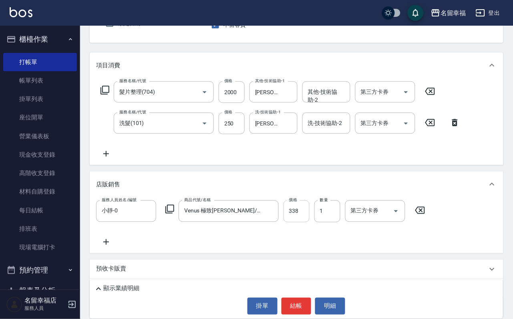
click at [302, 222] on input "338" at bounding box center [296, 211] width 26 height 22
type input "200"
click at [337, 221] on input "1" at bounding box center [327, 211] width 26 height 22
type input "40"
click at [139, 284] on p "顯示業績明細" at bounding box center [121, 288] width 36 height 8
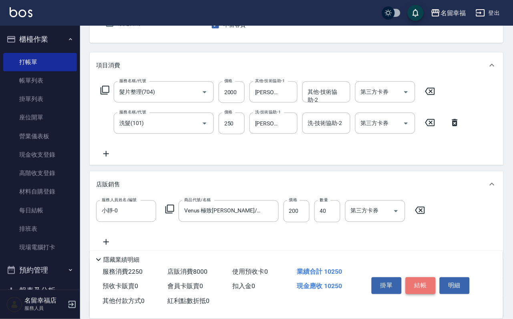
click at [426, 277] on button "結帳" at bounding box center [421, 285] width 30 height 17
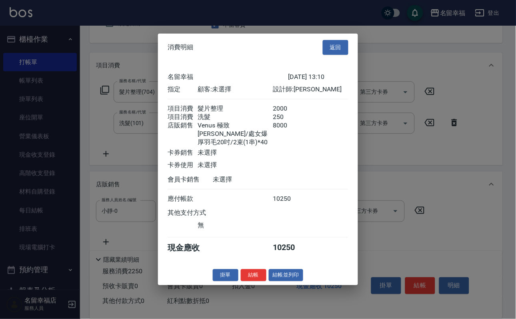
scroll to position [155, 0]
click at [242, 281] on button "結帳" at bounding box center [254, 275] width 26 height 12
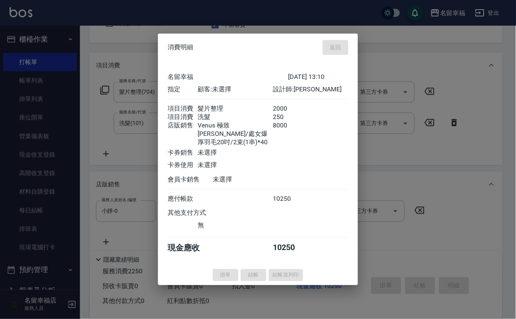
type input "2025/10/13 13:12"
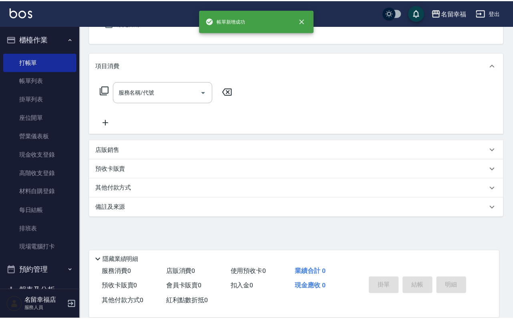
scroll to position [78, 0]
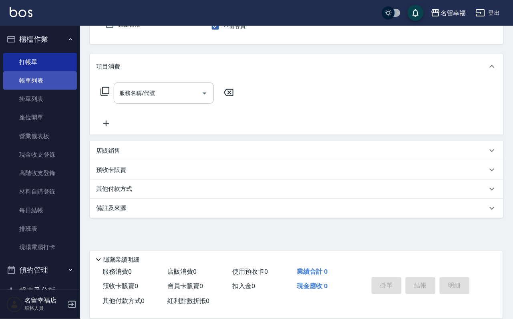
click at [28, 88] on link "帳單列表" at bounding box center [40, 80] width 74 height 18
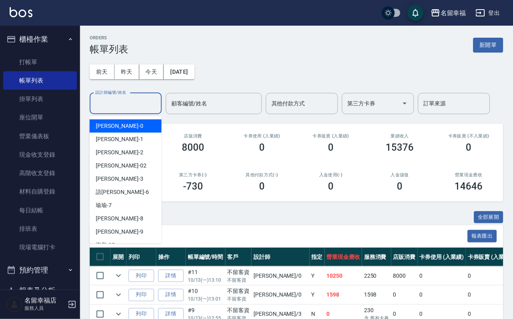
click at [123, 102] on input "設計師編號/姓名" at bounding box center [125, 103] width 65 height 14
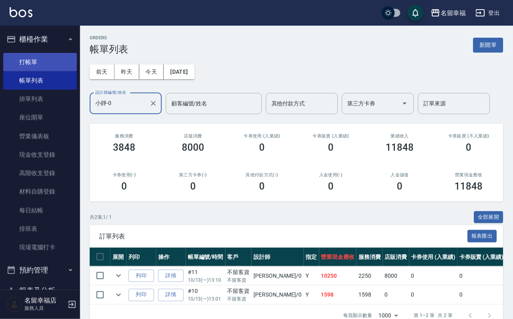
type input "小靜-0"
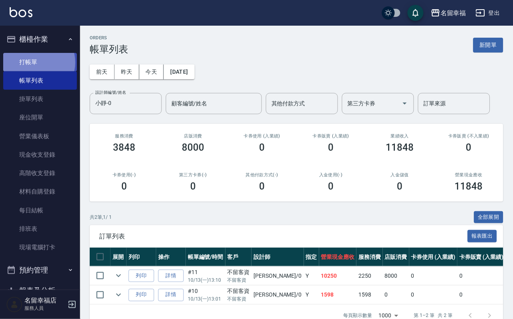
click at [34, 65] on link "打帳單" at bounding box center [40, 62] width 74 height 18
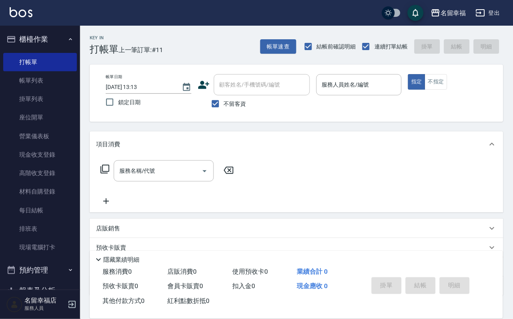
click at [103, 255] on icon at bounding box center [99, 260] width 10 height 10
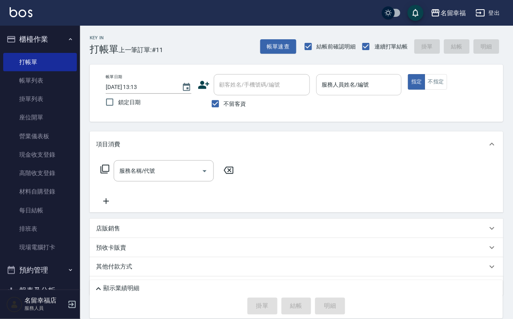
click at [402, 92] on div "服務人員姓名/編號" at bounding box center [359, 84] width 86 height 21
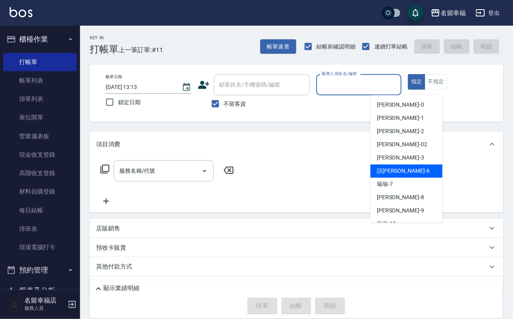
click at [398, 172] on div "語瑄 -6" at bounding box center [406, 171] width 72 height 13
type input "語[PERSON_NAME]-6"
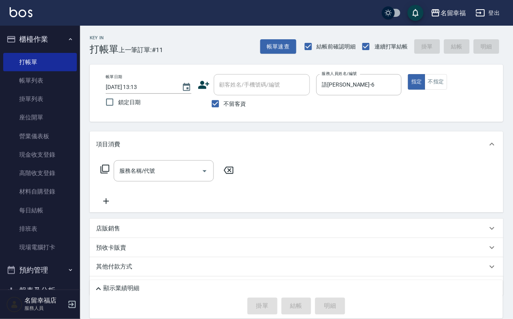
click at [110, 174] on icon at bounding box center [105, 169] width 10 height 10
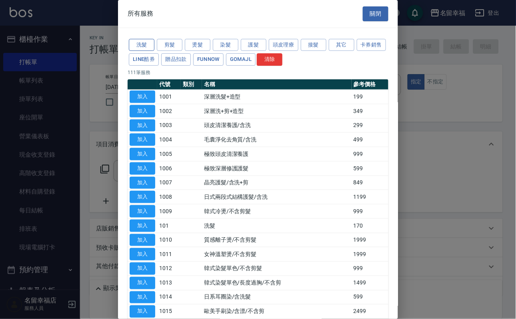
click at [139, 47] on button "洗髮" at bounding box center [142, 45] width 26 height 12
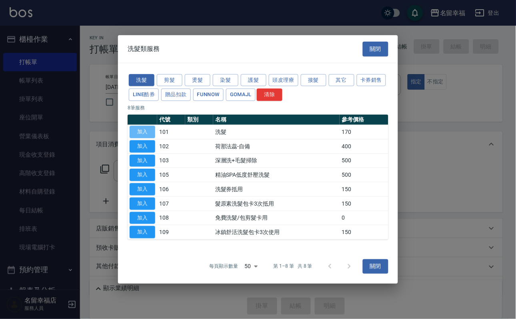
click at [147, 126] on button "加入" at bounding box center [143, 132] width 26 height 12
type input "洗髮(101)"
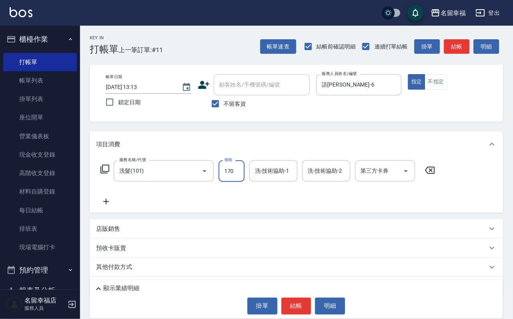
click at [241, 182] on input "170" at bounding box center [232, 171] width 26 height 22
click at [276, 178] on input "洗-技術協助-1" at bounding box center [273, 171] width 41 height 14
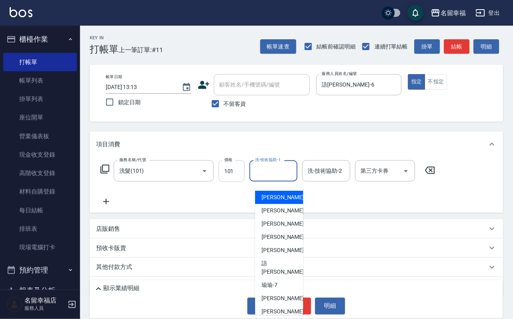
click at [239, 181] on input "101" at bounding box center [232, 171] width 26 height 22
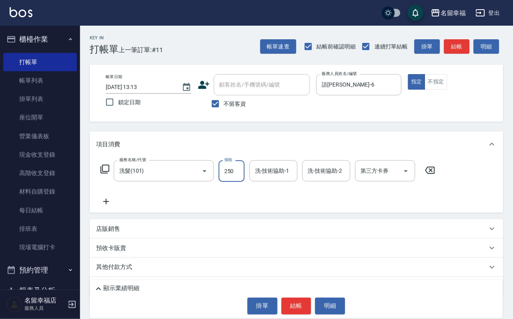
type input "250"
click at [274, 170] on input "洗-技術協助-1" at bounding box center [273, 171] width 41 height 14
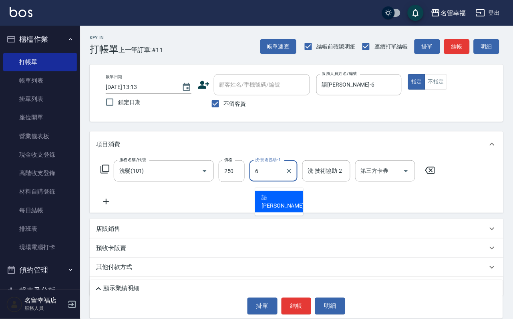
type input "語[PERSON_NAME]-6"
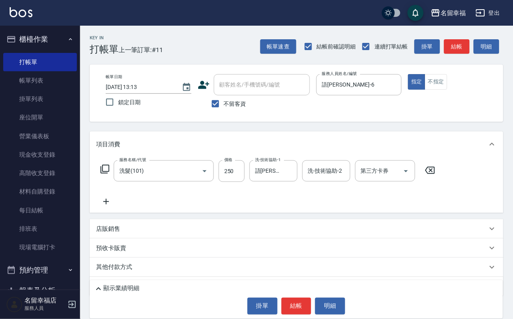
click at [110, 174] on icon at bounding box center [105, 169] width 10 height 10
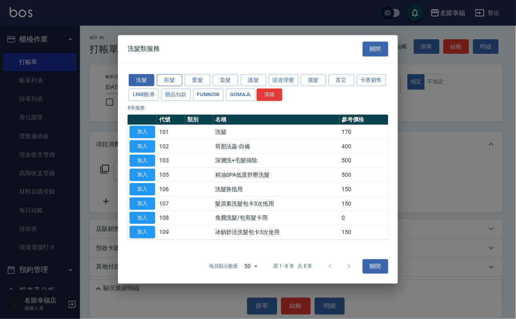
click at [173, 74] on button "剪髮" at bounding box center [170, 80] width 26 height 12
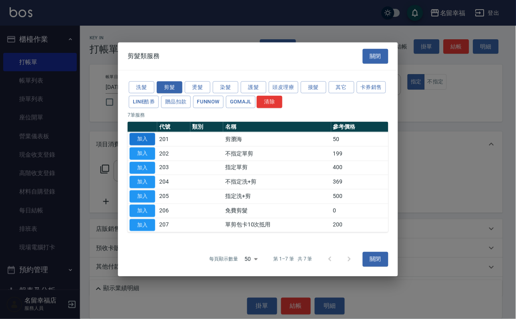
click at [145, 133] on button "加入" at bounding box center [143, 139] width 26 height 12
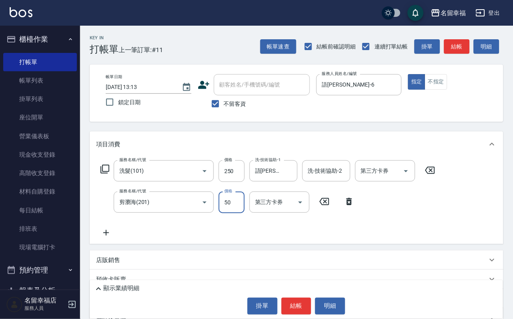
click at [221, 211] on input "50" at bounding box center [232, 202] width 26 height 22
type input "100"
click at [289, 304] on button "結帳" at bounding box center [296, 305] width 30 height 17
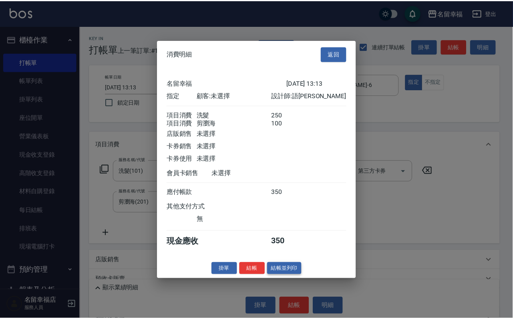
scroll to position [129, 0]
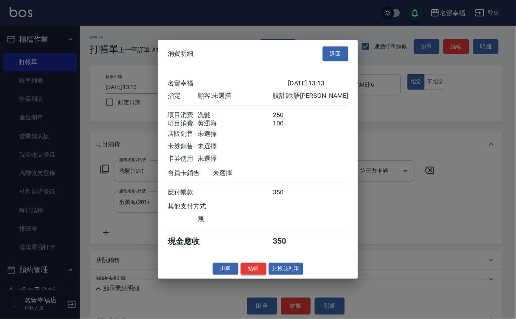
click at [241, 275] on button "結帳" at bounding box center [254, 268] width 26 height 12
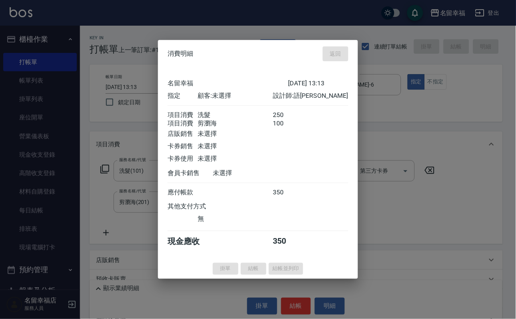
type input "2025/10/13 13:21"
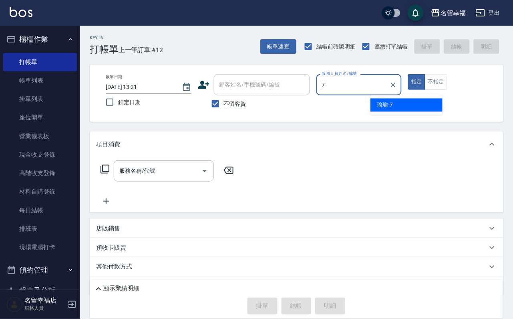
type input "瑜瑜-7"
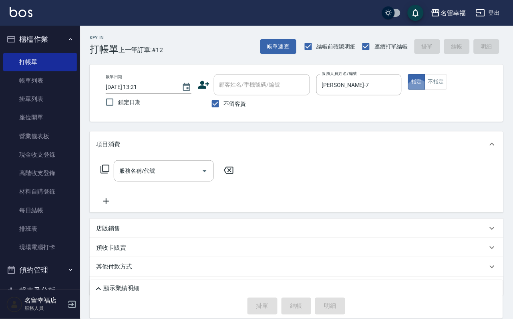
type button "true"
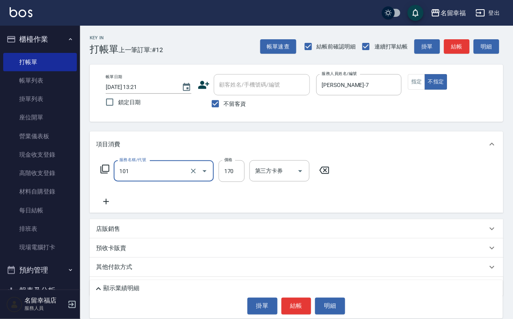
type input "洗髮(101)"
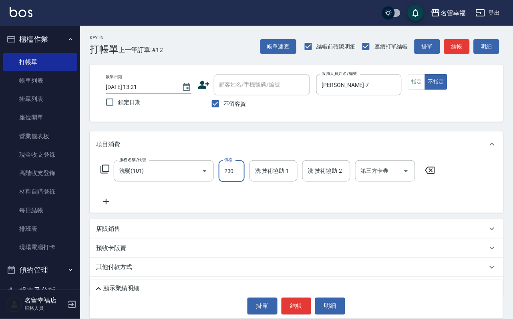
type input "230"
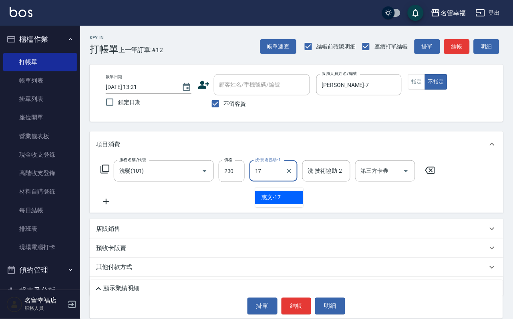
type input "惠文-17"
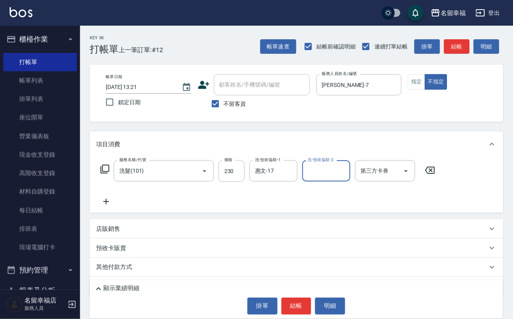
click at [317, 233] on div "店販銷售" at bounding box center [291, 229] width 391 height 8
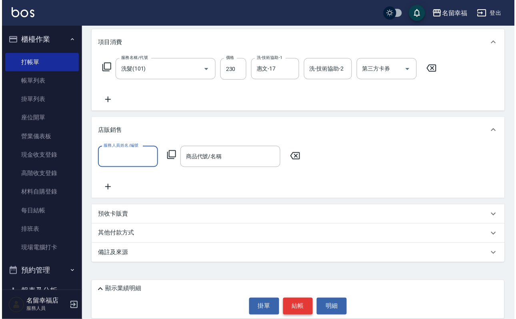
scroll to position [124, 0]
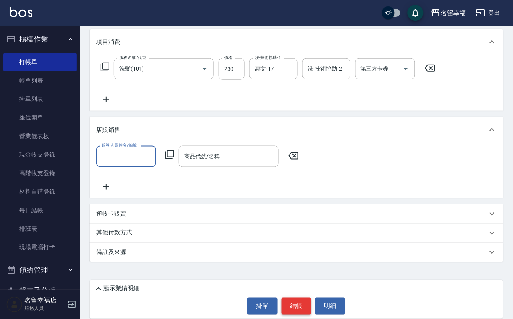
click at [293, 306] on button "結帳" at bounding box center [296, 305] width 30 height 17
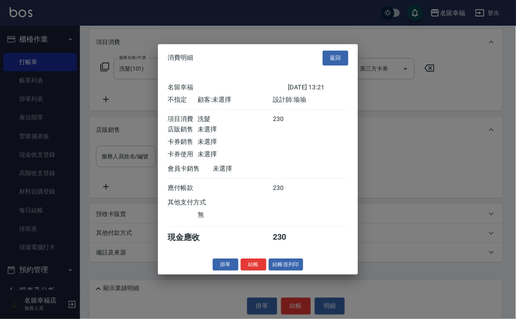
scroll to position [114, 0]
click at [298, 271] on button "結帳並列印" at bounding box center [286, 264] width 35 height 12
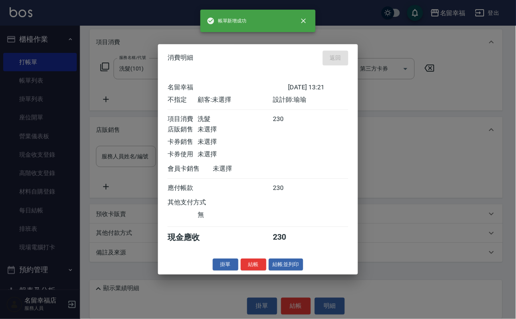
type input "2025/10/13 13:53"
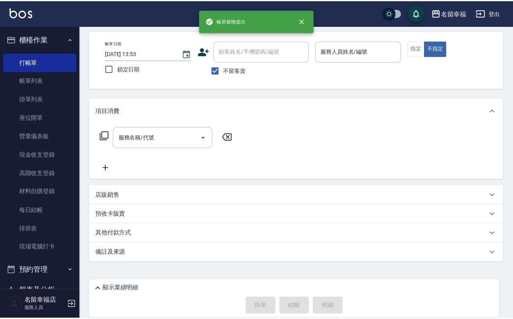
scroll to position [0, 0]
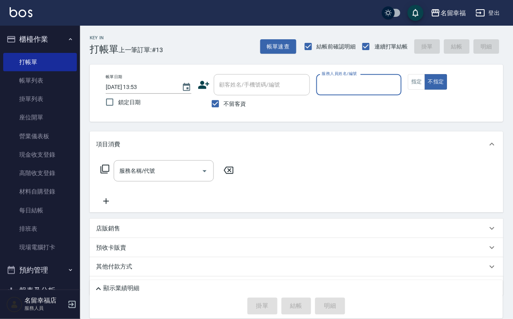
drag, startPoint x: 29, startPoint y: 90, endPoint x: 251, endPoint y: 173, distance: 236.6
click at [29, 90] on link "帳單列表" at bounding box center [40, 80] width 74 height 18
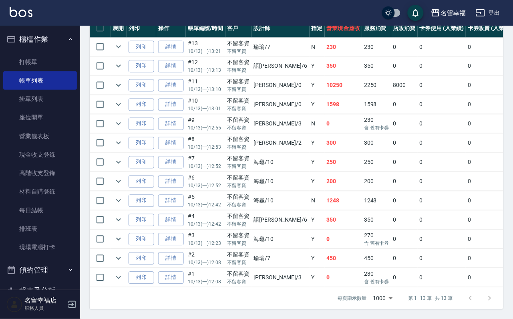
scroll to position [240, 0]
click at [123, 167] on icon "expand row" at bounding box center [119, 162] width 10 height 10
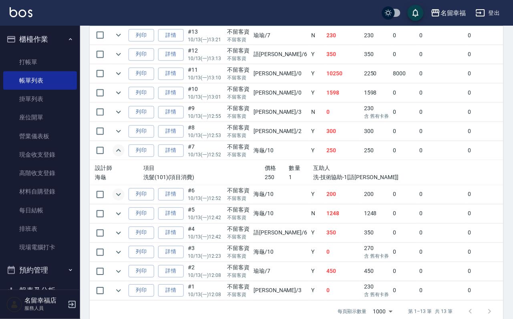
click at [123, 199] on icon "expand row" at bounding box center [119, 195] width 10 height 10
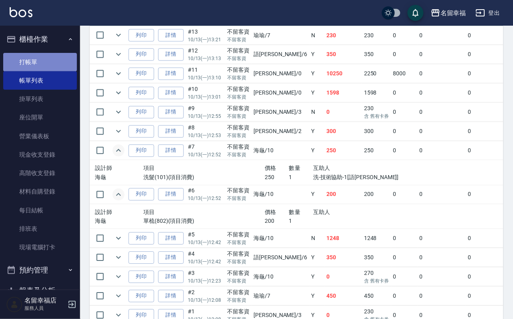
click at [41, 63] on link "打帳單" at bounding box center [40, 62] width 74 height 18
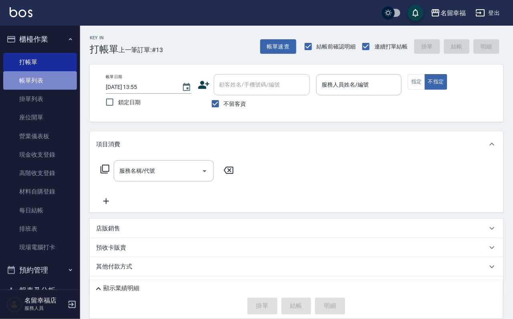
click at [58, 90] on link "帳單列表" at bounding box center [40, 80] width 74 height 18
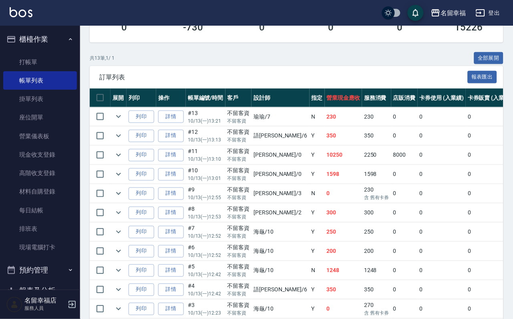
scroll to position [180, 0]
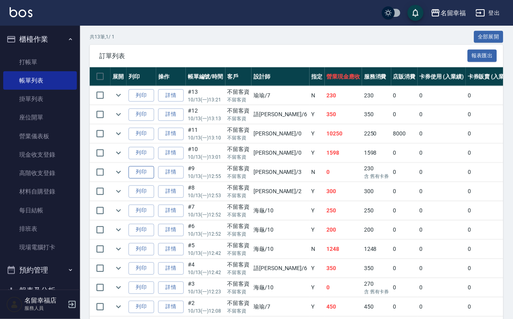
click at [154, 179] on button "列印" at bounding box center [141, 172] width 26 height 12
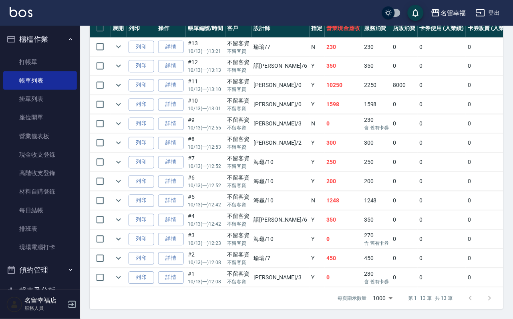
scroll to position [300, 0]
click at [174, 118] on link "詳情" at bounding box center [171, 124] width 26 height 12
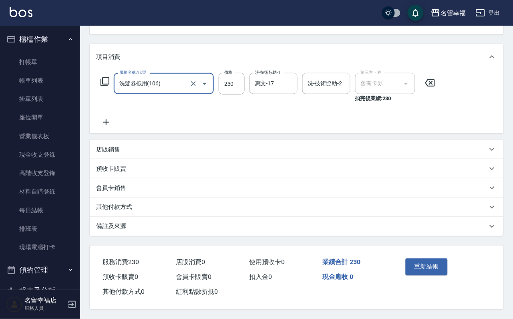
scroll to position [118, 0]
click at [138, 165] on div "預收卡販賣" at bounding box center [291, 169] width 391 height 8
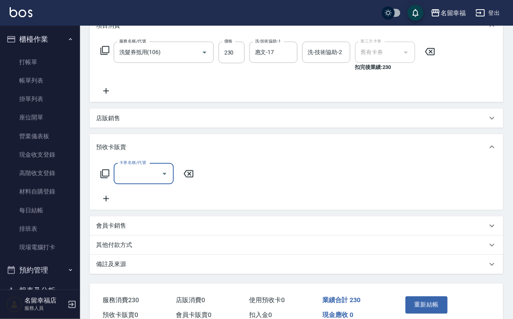
scroll to position [0, 0]
drag, startPoint x: 116, startPoint y: 184, endPoint x: 107, endPoint y: 185, distance: 8.4
click at [108, 184] on div "卡券名稱/代號 卡券名稱/代號" at bounding box center [147, 173] width 102 height 21
click at [107, 179] on icon at bounding box center [105, 174] width 10 height 10
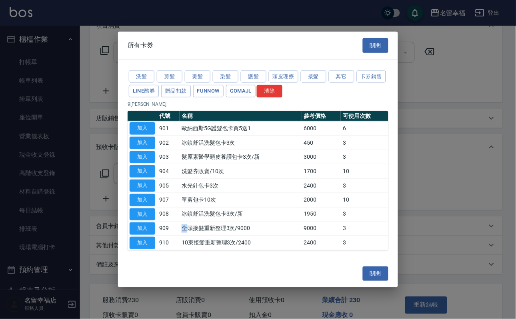
drag, startPoint x: 185, startPoint y: 255, endPoint x: 183, endPoint y: 249, distance: 6.1
click at [186, 236] on td "全頭接髮重新整理3次/9000" at bounding box center [241, 228] width 122 height 14
click at [217, 203] on td "單剪包卡10次" at bounding box center [241, 200] width 122 height 14
click at [154, 177] on button "加入" at bounding box center [143, 171] width 26 height 12
type input "洗髮券販賣/10次(904)"
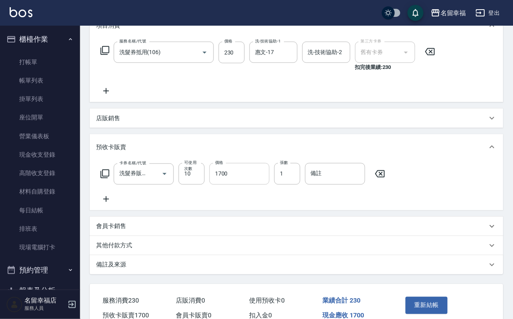
click at [226, 185] on input "1700" at bounding box center [239, 174] width 60 height 22
type input "2300"
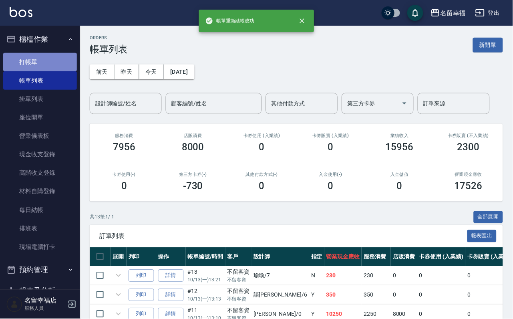
click at [41, 62] on link "打帳單" at bounding box center [40, 62] width 74 height 18
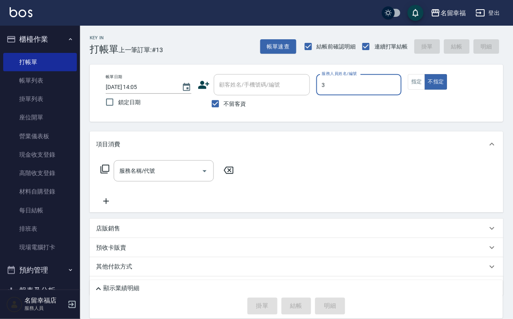
type input "晉瑋-3"
type button "false"
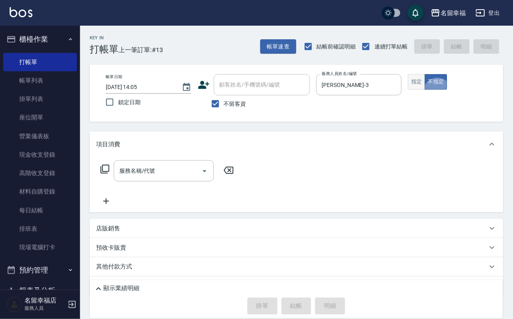
click at [425, 90] on button "指定" at bounding box center [416, 82] width 17 height 16
click at [149, 177] on input "服務名稱/代號" at bounding box center [157, 171] width 81 height 14
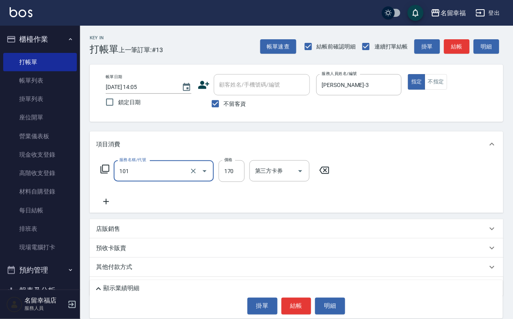
type input "洗髮(101)"
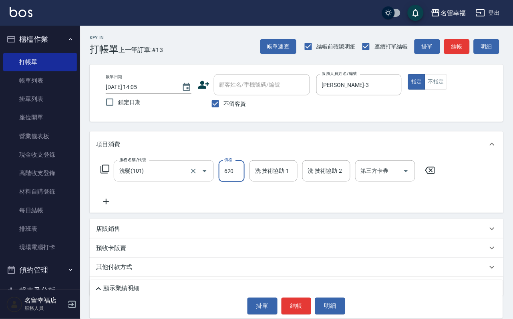
type input "620"
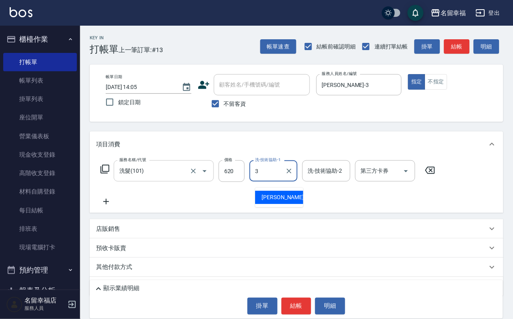
type input "晉瑋-3"
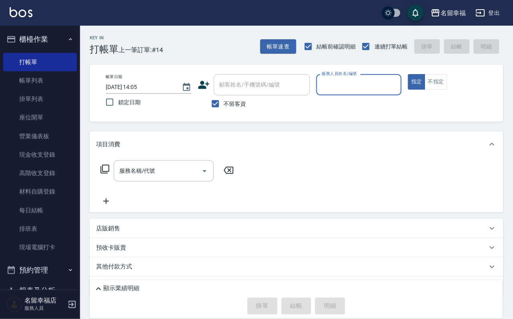
click at [402, 96] on p at bounding box center [359, 99] width 86 height 8
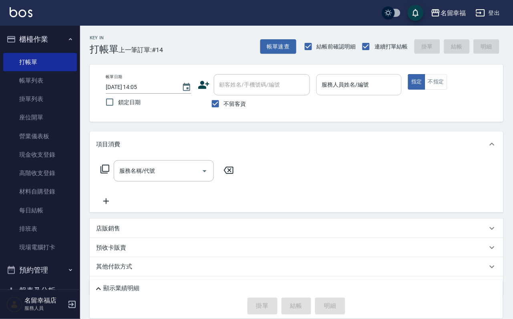
click at [402, 92] on div "服務人員姓名/編號" at bounding box center [359, 84] width 86 height 21
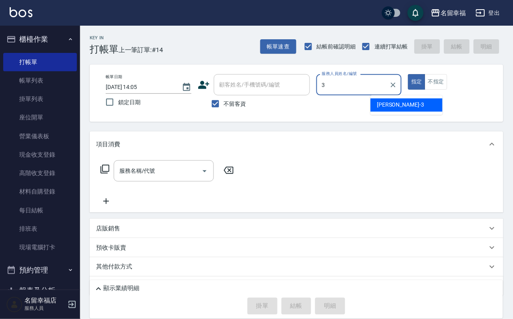
type input "晉瑋-3"
type button "true"
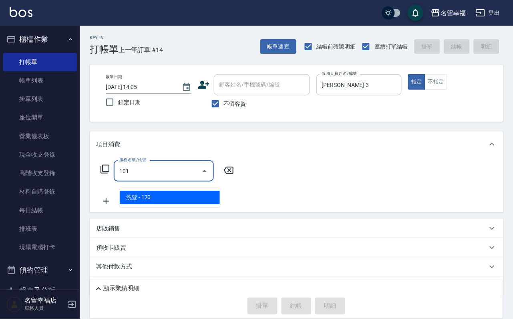
type input "洗髮(101)"
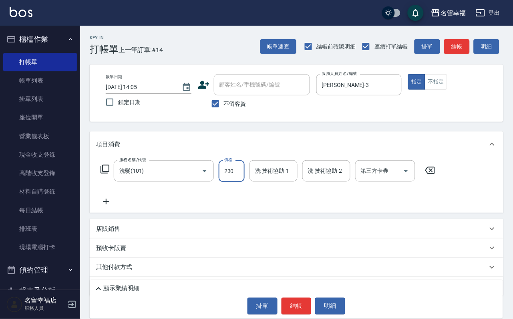
type input "230"
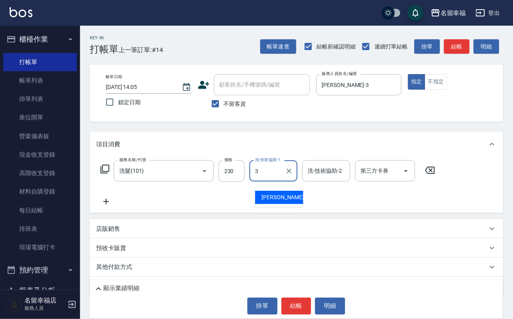
type input "晉瑋-3"
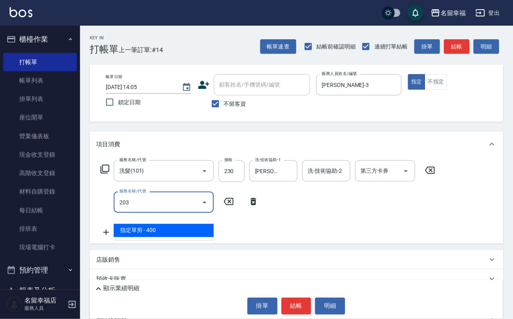
type input "指定單剪(203)"
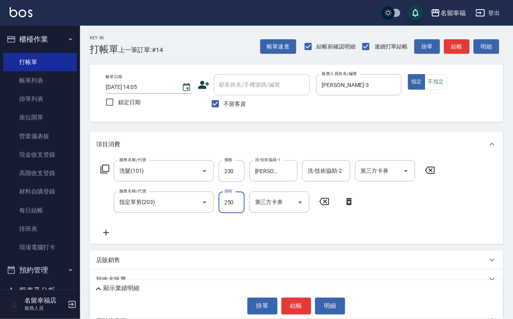
type input "250"
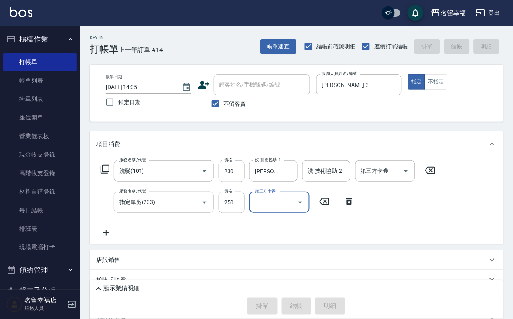
type input "2025/10/13 14:44"
